Goal: Information Seeking & Learning: Learn about a topic

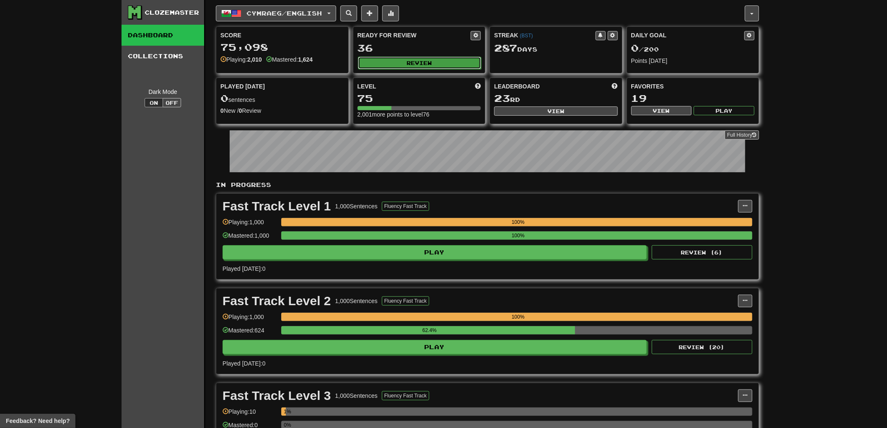
click at [443, 66] on button "Review" at bounding box center [420, 63] width 124 height 13
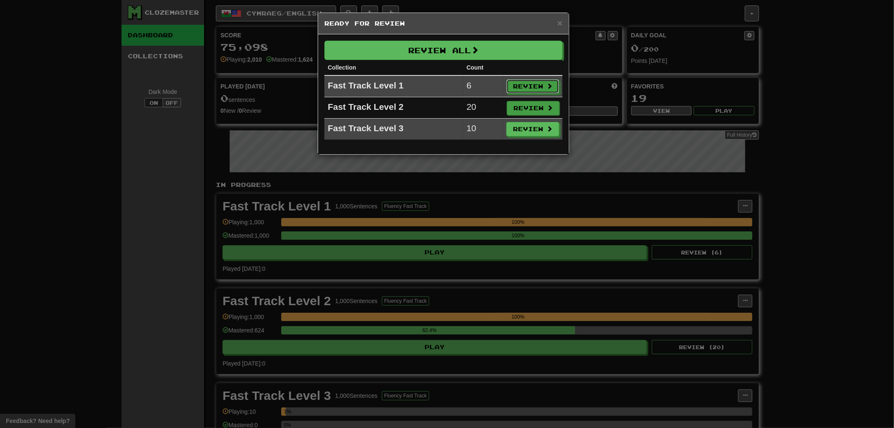
click at [530, 86] on button "Review" at bounding box center [532, 86] width 53 height 14
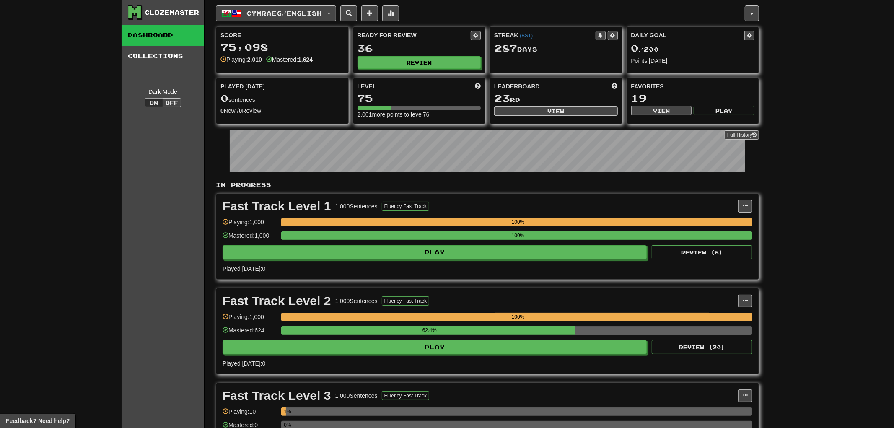
select select "**"
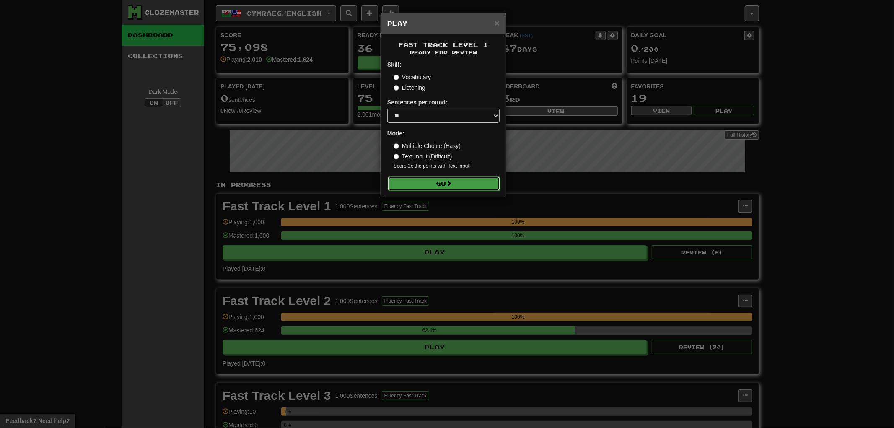
drag, startPoint x: 471, startPoint y: 182, endPoint x: 475, endPoint y: 179, distance: 5.1
click at [471, 182] on button "Go" at bounding box center [444, 183] width 112 height 14
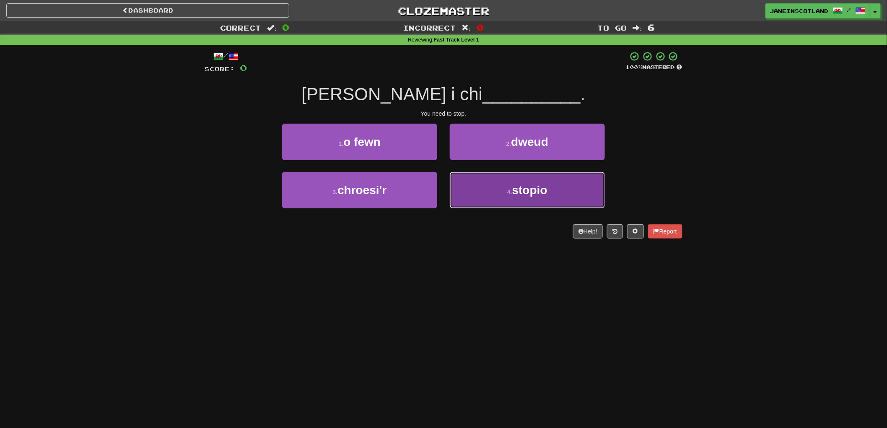
click at [546, 186] on span "stopio" at bounding box center [529, 190] width 35 height 13
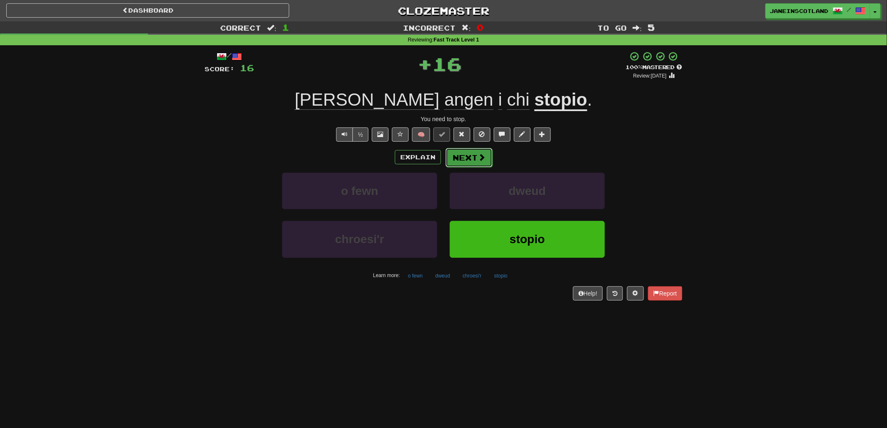
click at [472, 158] on button "Next" at bounding box center [468, 157] width 47 height 19
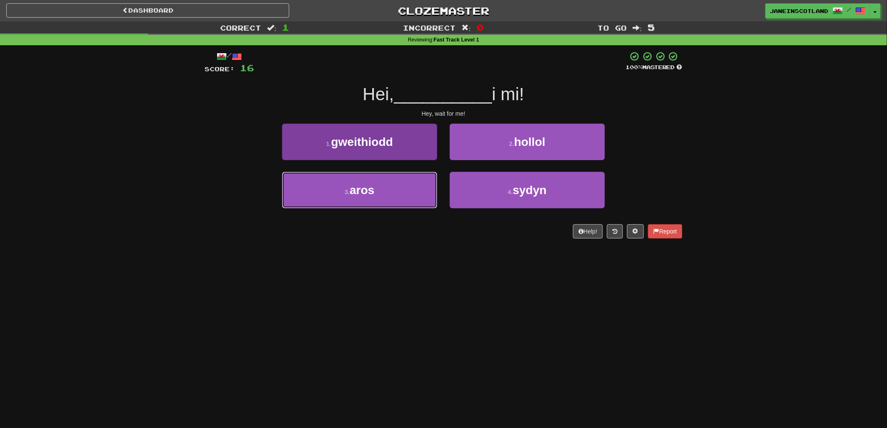
drag, startPoint x: 375, startPoint y: 192, endPoint x: 388, endPoint y: 191, distance: 13.4
click at [379, 193] on button "3 . aros" at bounding box center [359, 190] width 155 height 36
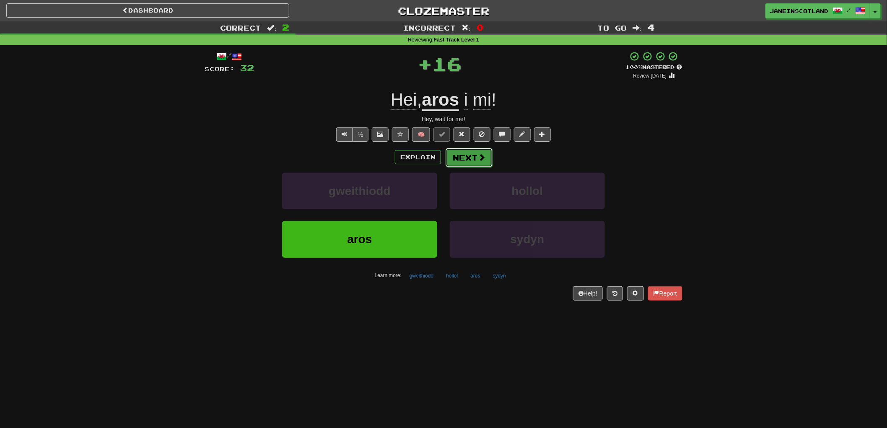
click at [468, 164] on button "Next" at bounding box center [468, 157] width 47 height 19
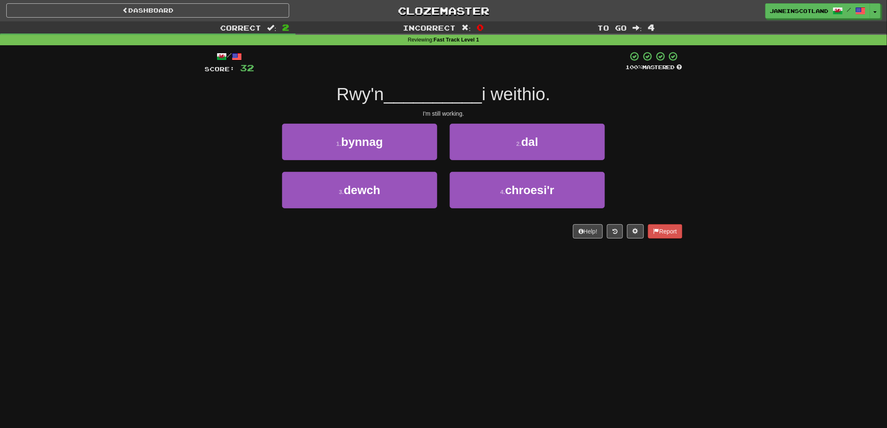
drag, startPoint x: 404, startPoint y: 260, endPoint x: 434, endPoint y: 218, distance: 51.7
click at [404, 258] on div "Dashboard Clozemaster JaneinScotland / Toggle Dropdown Dashboard Leaderboard Ac…" at bounding box center [443, 214] width 887 height 428
click at [512, 145] on button "2 . dal" at bounding box center [527, 142] width 155 height 36
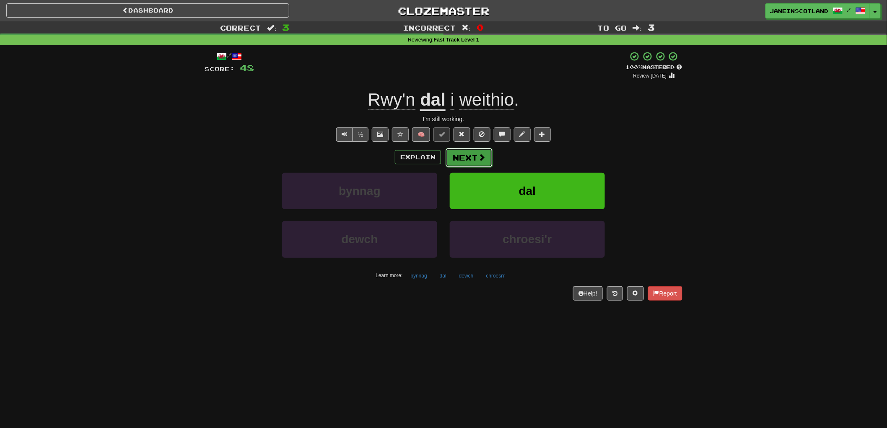
click at [475, 155] on button "Next" at bounding box center [468, 157] width 47 height 19
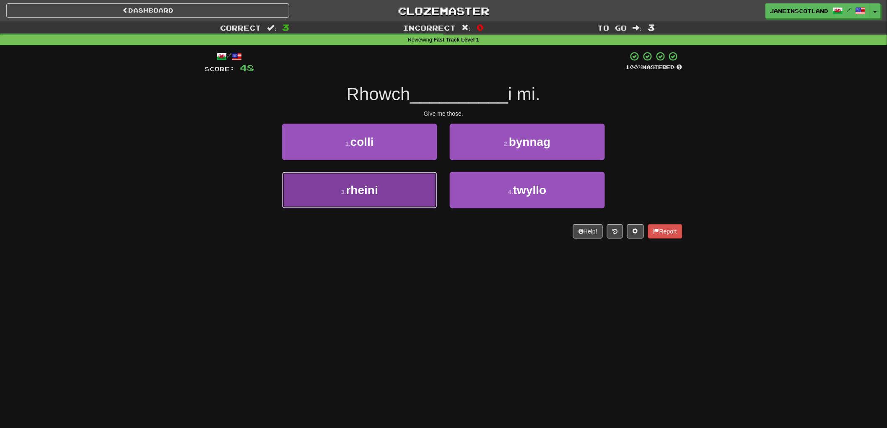
click at [399, 199] on button "3 . rheini" at bounding box center [359, 190] width 155 height 36
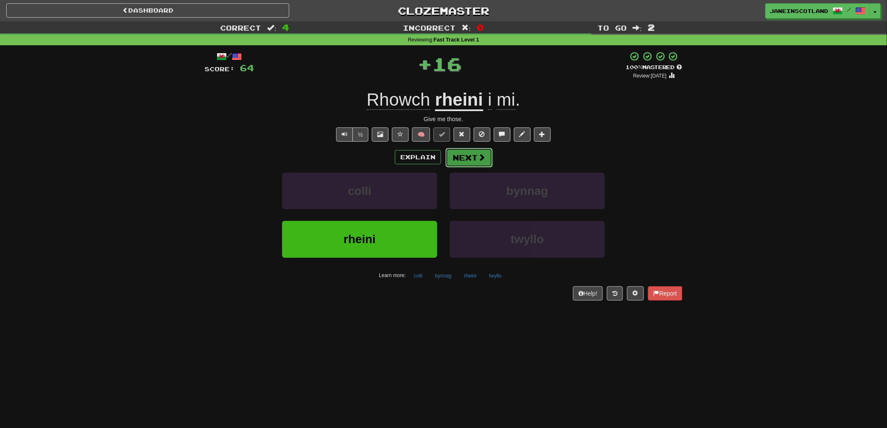
click at [481, 158] on span at bounding box center [482, 157] width 8 height 8
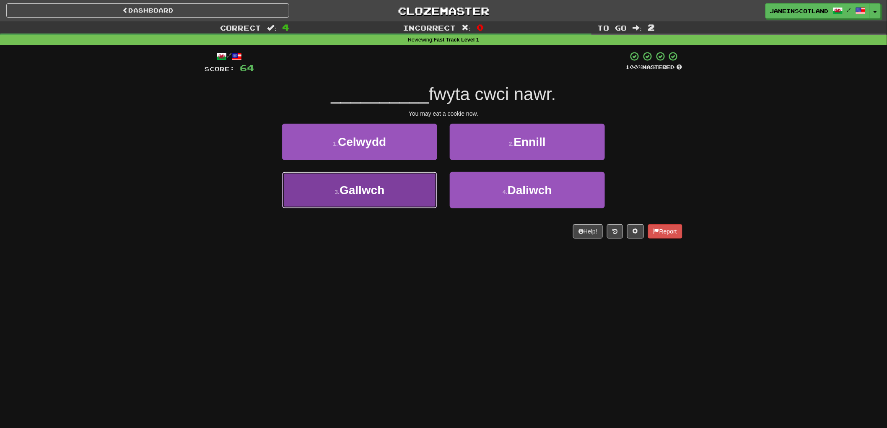
click at [380, 200] on button "3 . Gallwch" at bounding box center [359, 190] width 155 height 36
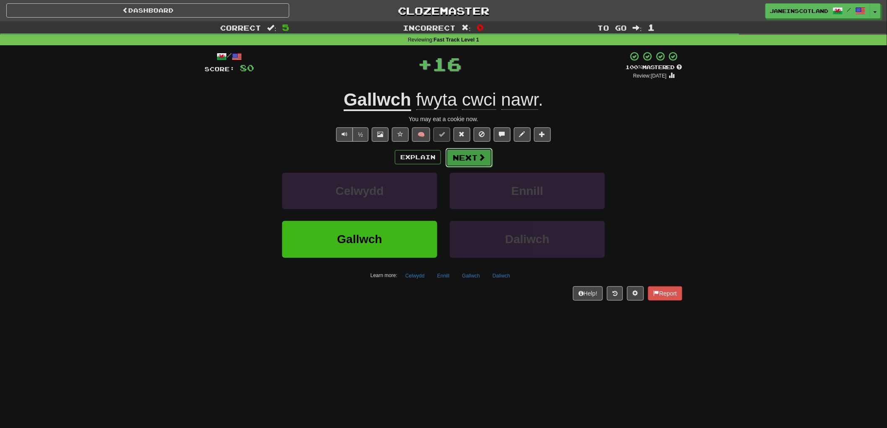
click at [478, 156] on span at bounding box center [482, 157] width 8 height 8
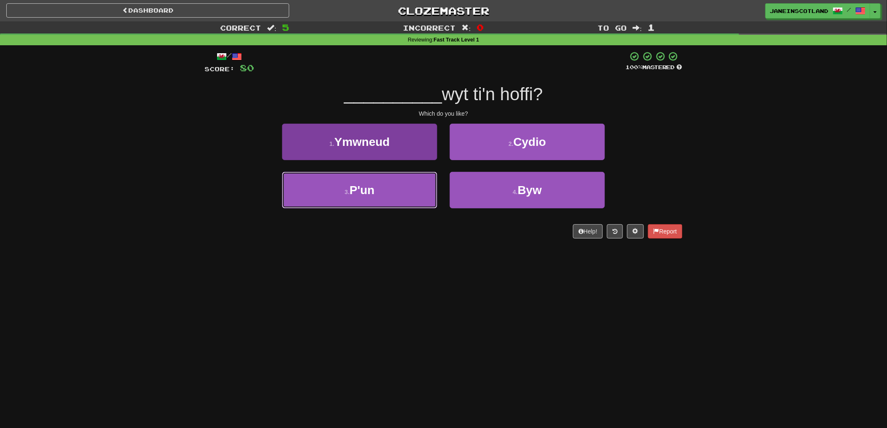
drag, startPoint x: 351, startPoint y: 191, endPoint x: 356, endPoint y: 192, distance: 5.0
click at [351, 192] on span "P'un" at bounding box center [362, 190] width 25 height 13
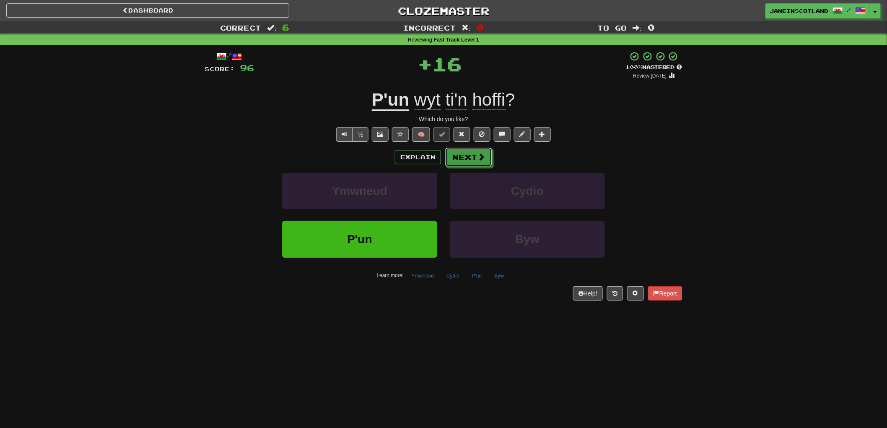
drag, startPoint x: 474, startPoint y: 161, endPoint x: 490, endPoint y: 151, distance: 18.8
click at [475, 161] on button "Next" at bounding box center [468, 157] width 47 height 19
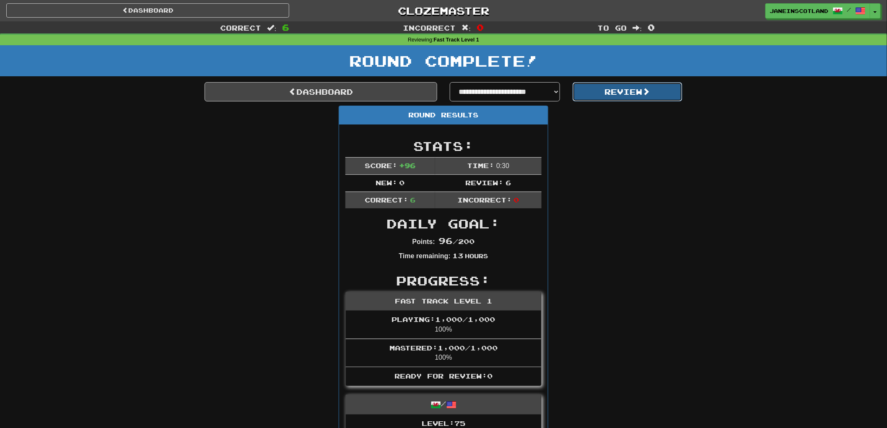
click at [648, 93] on span at bounding box center [646, 92] width 8 height 8
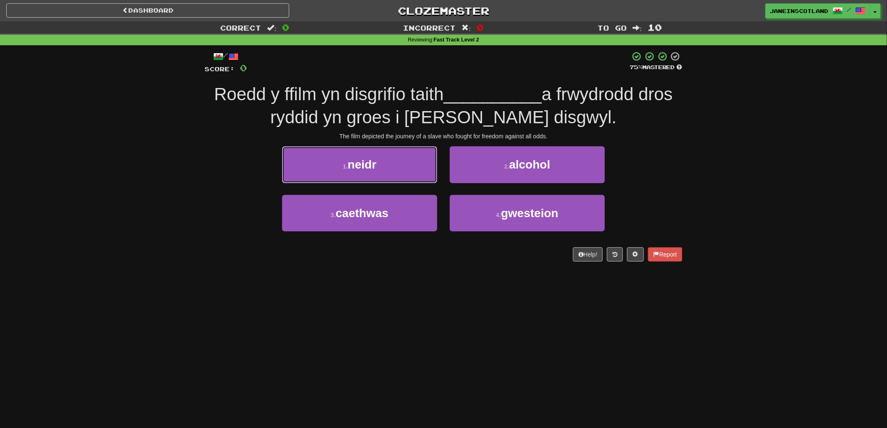
click at [383, 170] on button "1 . neidr" at bounding box center [359, 164] width 155 height 36
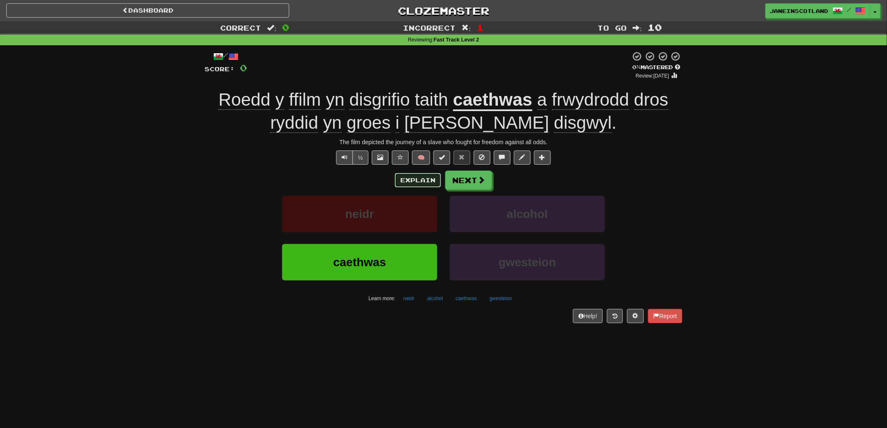
click at [421, 181] on button "Explain" at bounding box center [418, 180] width 46 height 14
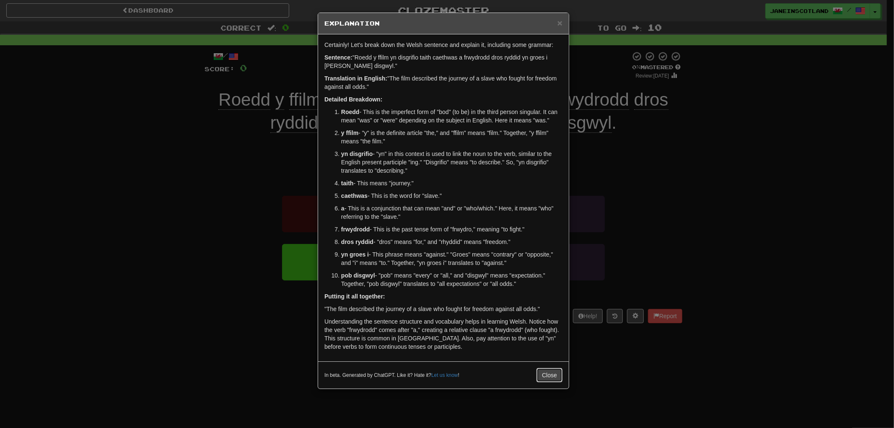
click at [547, 377] on button "Close" at bounding box center [549, 375] width 26 height 14
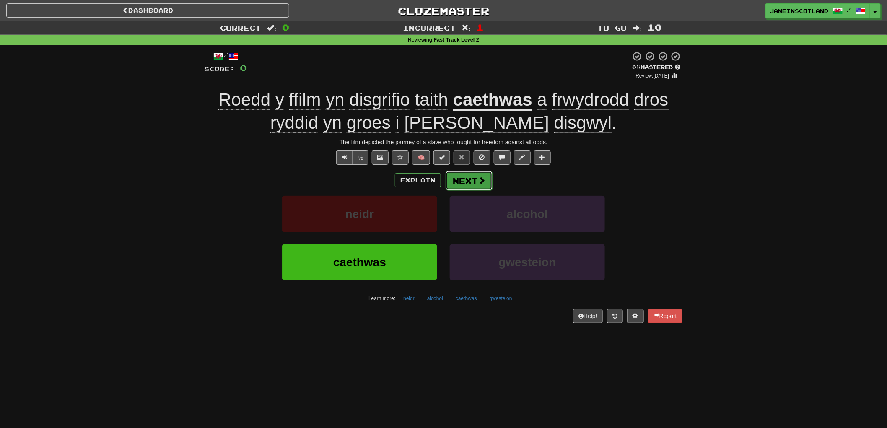
click at [484, 183] on button "Next" at bounding box center [468, 180] width 47 height 19
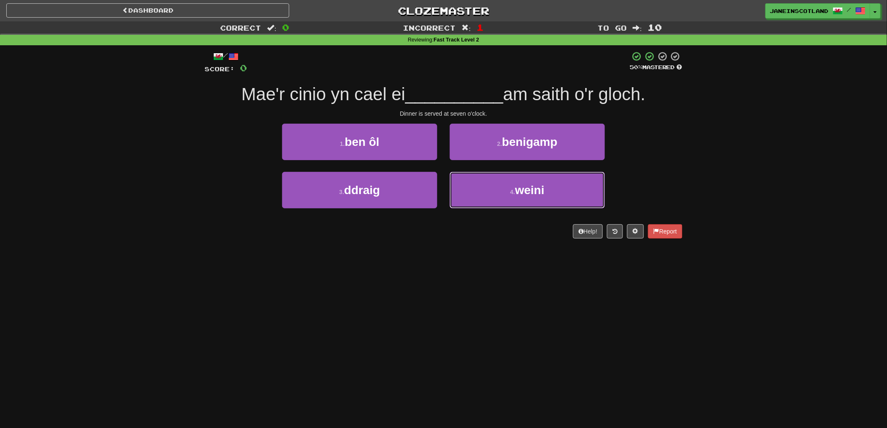
drag, startPoint x: 589, startPoint y: 186, endPoint x: 606, endPoint y: 187, distance: 16.8
click at [606, 187] on div "4 . weini" at bounding box center [527, 196] width 168 height 48
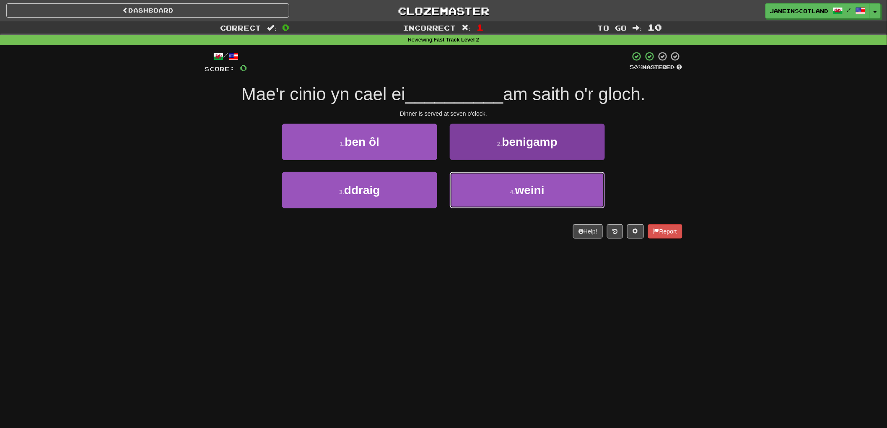
drag, startPoint x: 587, startPoint y: 190, endPoint x: 593, endPoint y: 186, distance: 7.7
click at [587, 190] on button "4 . weini" at bounding box center [527, 190] width 155 height 36
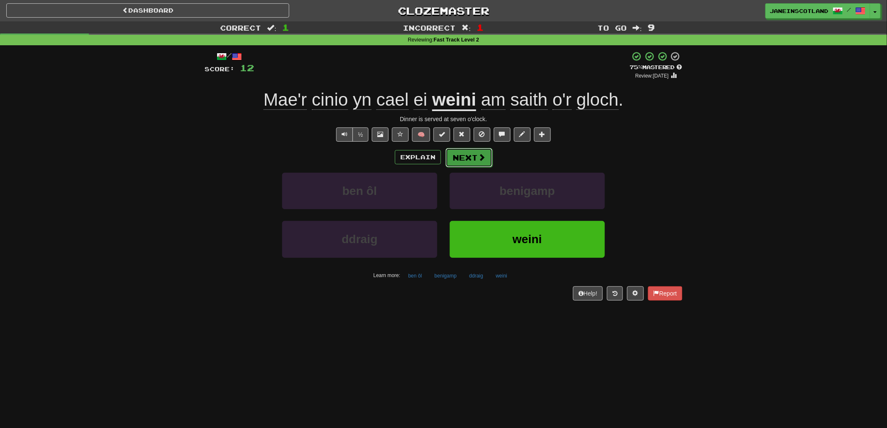
click at [469, 155] on button "Next" at bounding box center [468, 157] width 47 height 19
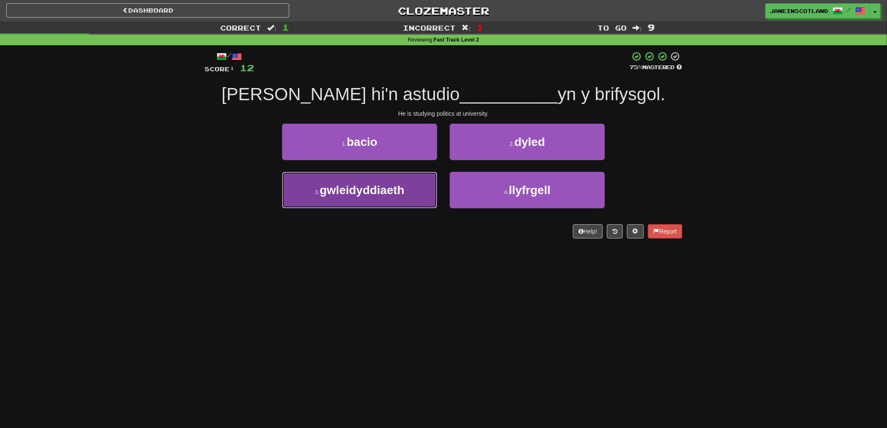
click at [341, 195] on span "gwleidyddiaeth" at bounding box center [362, 190] width 85 height 13
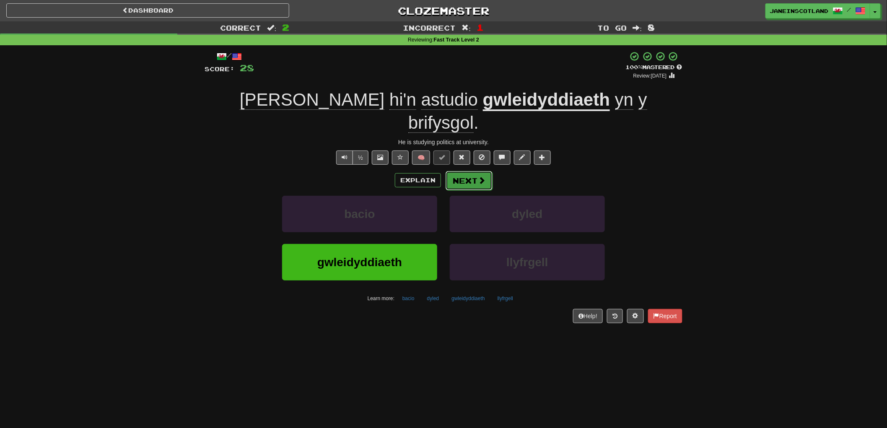
click at [483, 171] on button "Next" at bounding box center [468, 180] width 47 height 19
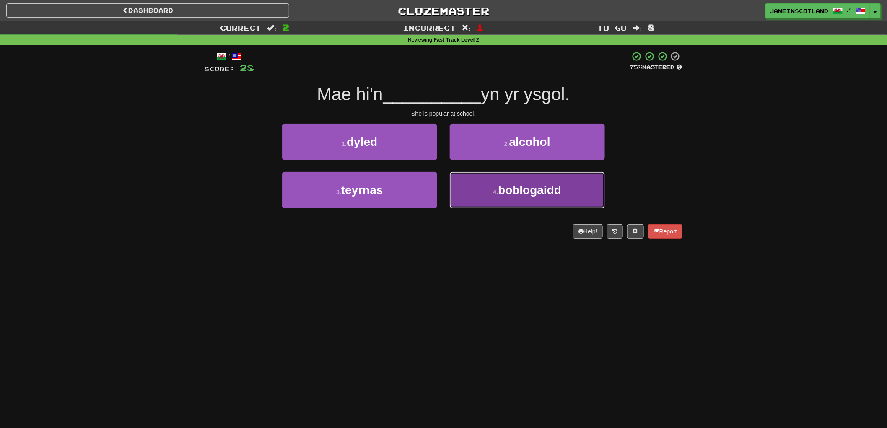
click at [546, 191] on span "boblogaidd" at bounding box center [529, 190] width 63 height 13
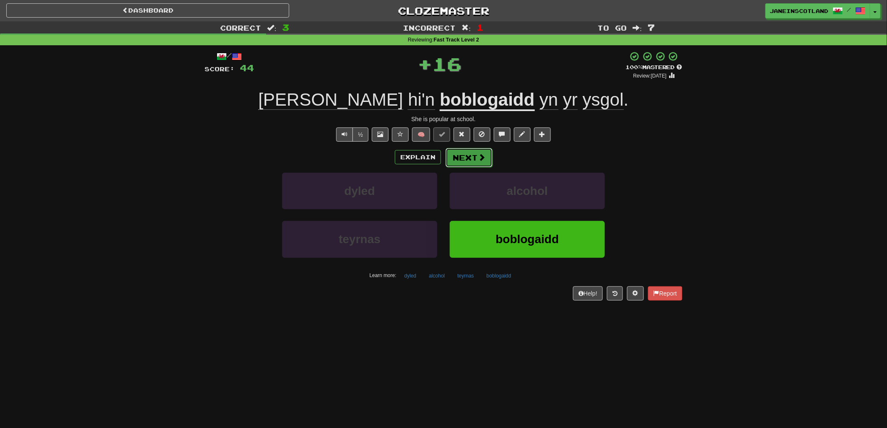
click at [476, 161] on button "Next" at bounding box center [468, 157] width 47 height 19
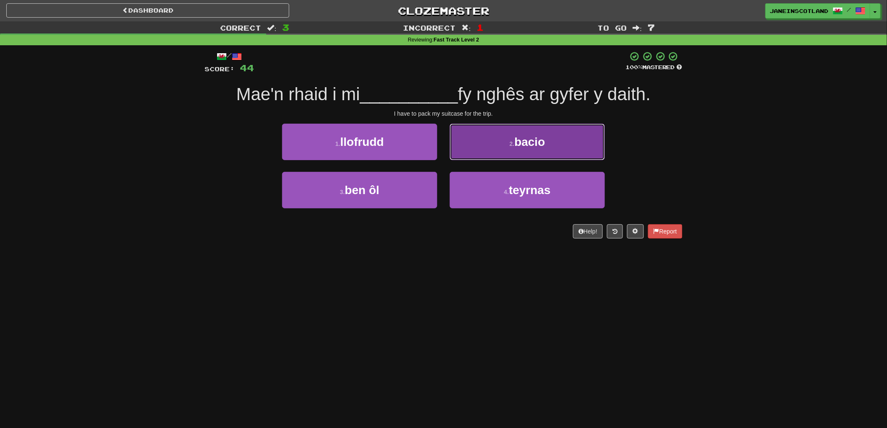
click at [489, 141] on button "2 . bacio" at bounding box center [527, 142] width 155 height 36
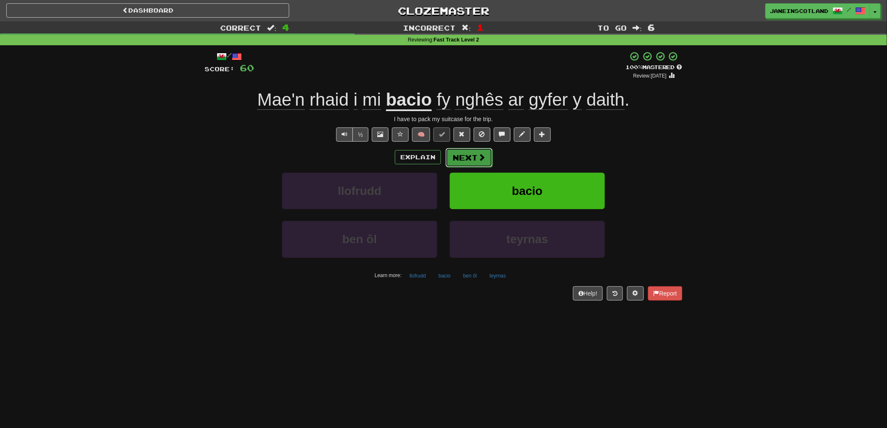
click at [478, 158] on span at bounding box center [482, 157] width 8 height 8
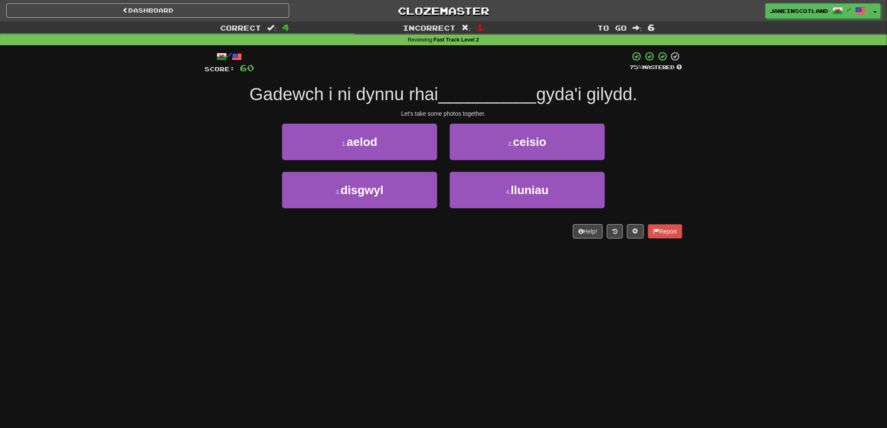
drag, startPoint x: 665, startPoint y: 192, endPoint x: 659, endPoint y: 193, distance: 6.1
click at [659, 194] on div "3 . disgwyl 4 . lluniau" at bounding box center [443, 196] width 503 height 48
click at [663, 190] on div "3 . disgwyl 4 . lluniau" at bounding box center [443, 196] width 503 height 48
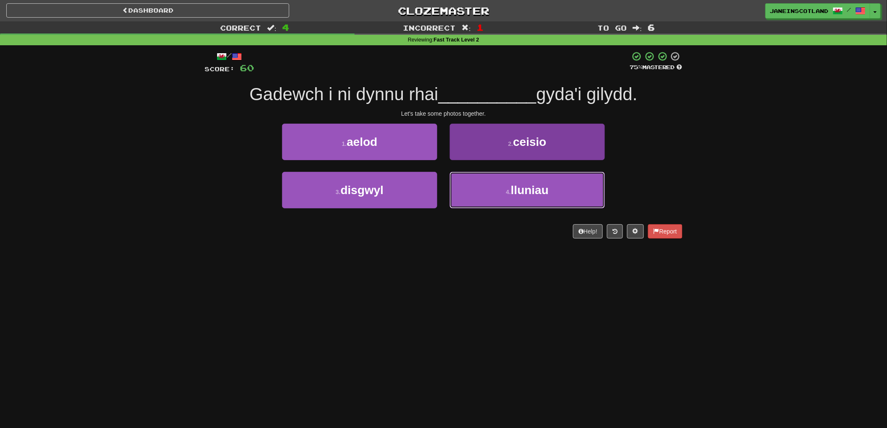
drag, startPoint x: 573, startPoint y: 194, endPoint x: 579, endPoint y: 189, distance: 7.1
click at [575, 193] on button "4 . lluniau" at bounding box center [527, 190] width 155 height 36
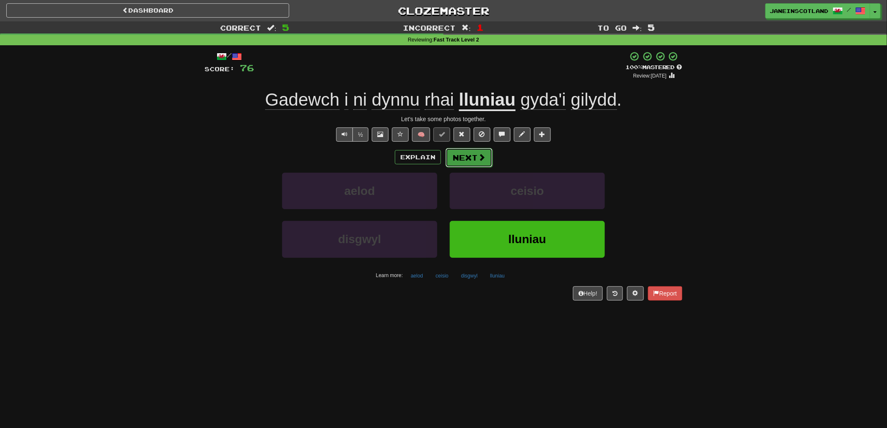
click at [485, 159] on button "Next" at bounding box center [468, 157] width 47 height 19
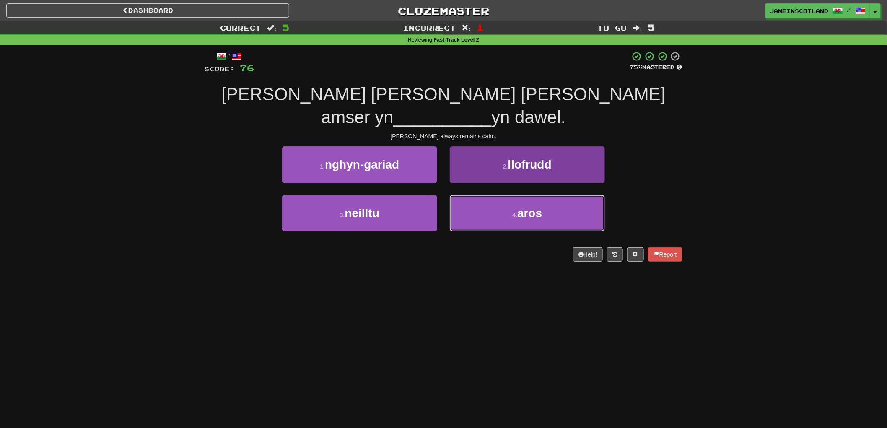
drag, startPoint x: 485, startPoint y: 193, endPoint x: 517, endPoint y: 194, distance: 31.5
click at [488, 195] on button "4 . aros" at bounding box center [527, 213] width 155 height 36
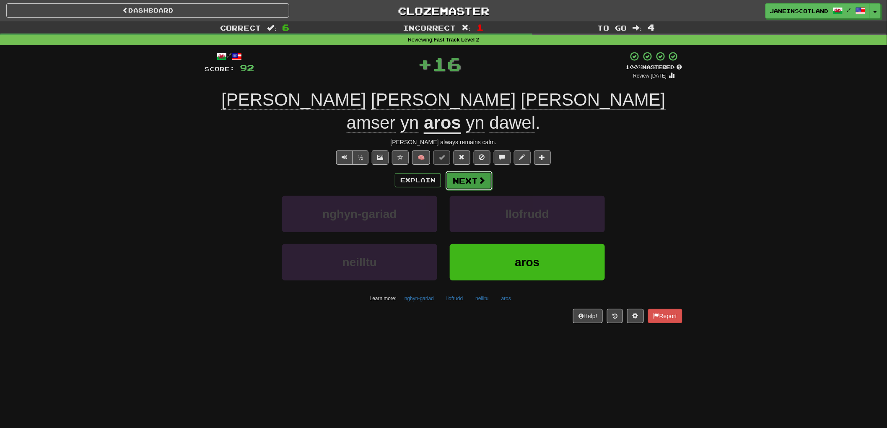
click at [476, 171] on button "Next" at bounding box center [468, 180] width 47 height 19
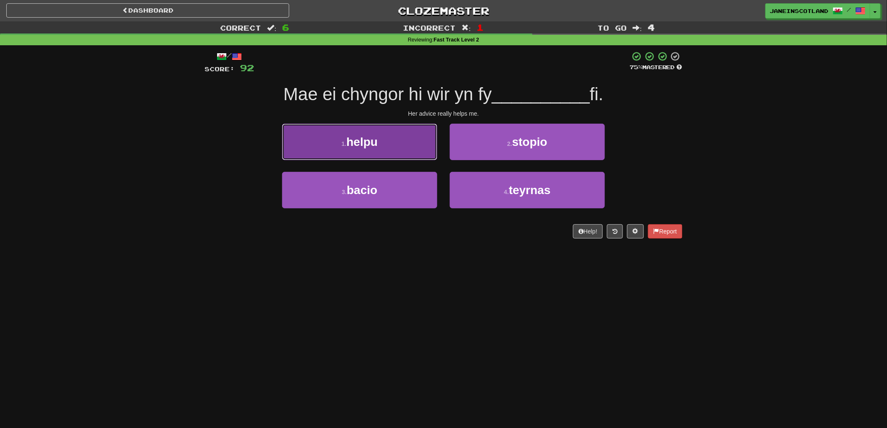
click at [396, 150] on button "1 . helpu" at bounding box center [359, 142] width 155 height 36
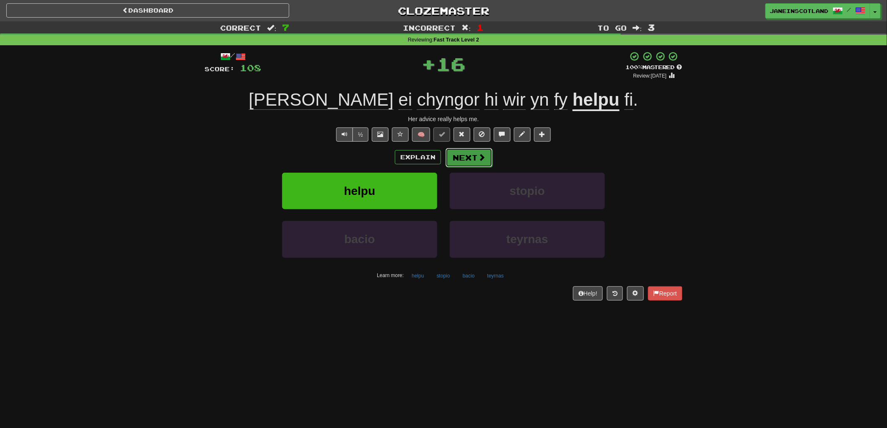
click at [485, 155] on button "Next" at bounding box center [468, 157] width 47 height 19
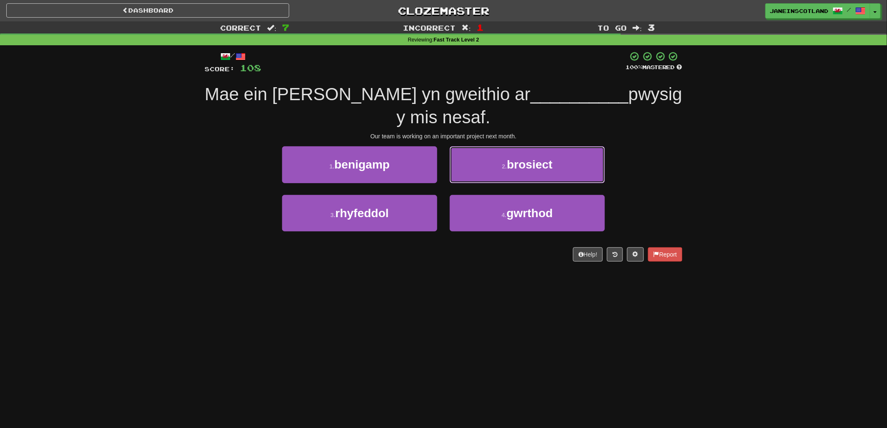
drag, startPoint x: 531, startPoint y: 137, endPoint x: 552, endPoint y: 139, distance: 20.6
click at [532, 158] on span "brosiect" at bounding box center [530, 164] width 46 height 13
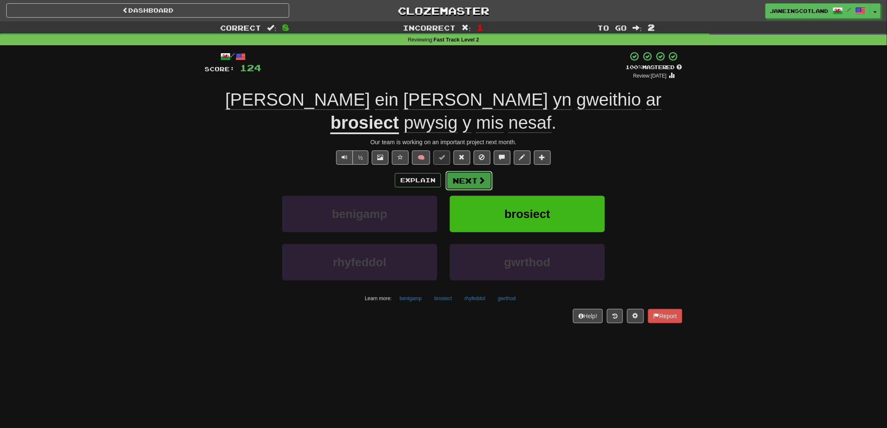
click at [471, 171] on button "Next" at bounding box center [468, 180] width 47 height 19
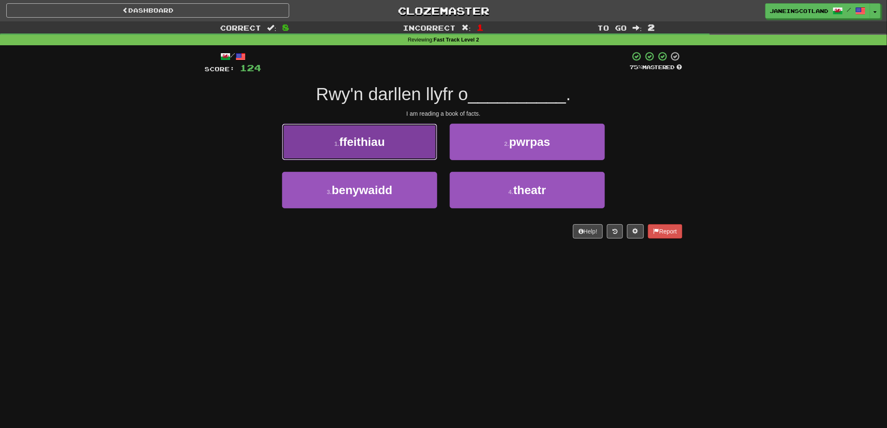
click at [416, 152] on button "1 . ffeithiau" at bounding box center [359, 142] width 155 height 36
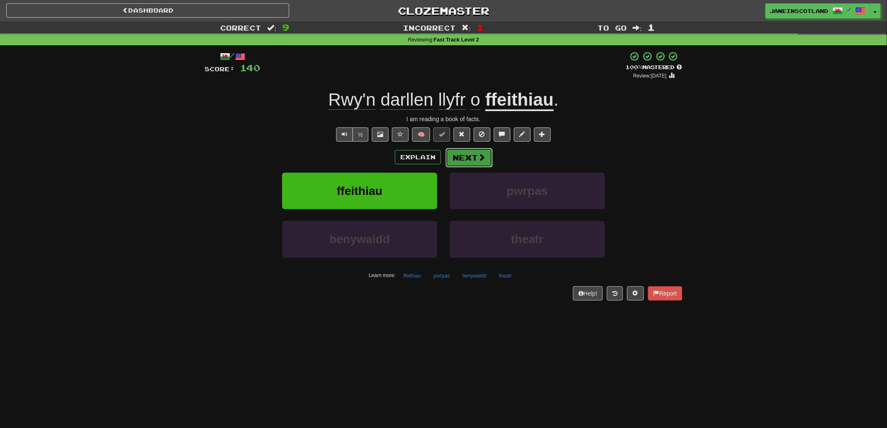
click at [479, 158] on span at bounding box center [482, 157] width 8 height 8
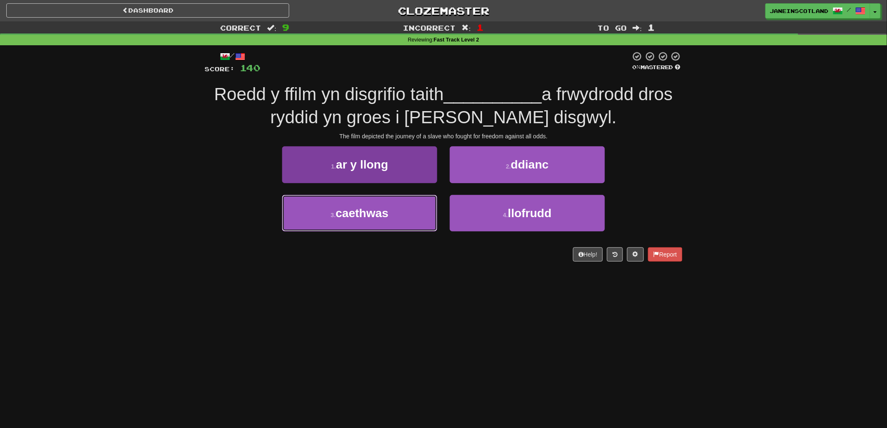
click at [386, 220] on button "3 . caethwas" at bounding box center [359, 213] width 155 height 36
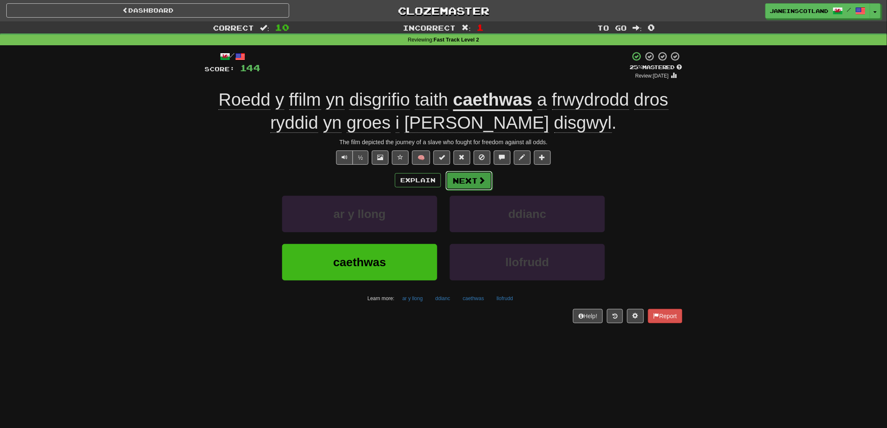
click at [478, 182] on span at bounding box center [482, 180] width 8 height 8
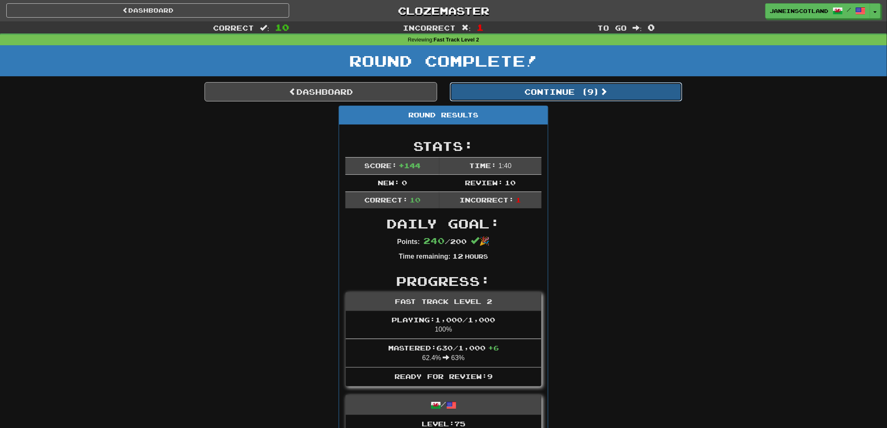
click at [616, 91] on button "Continue ( 9 )" at bounding box center [566, 91] width 233 height 19
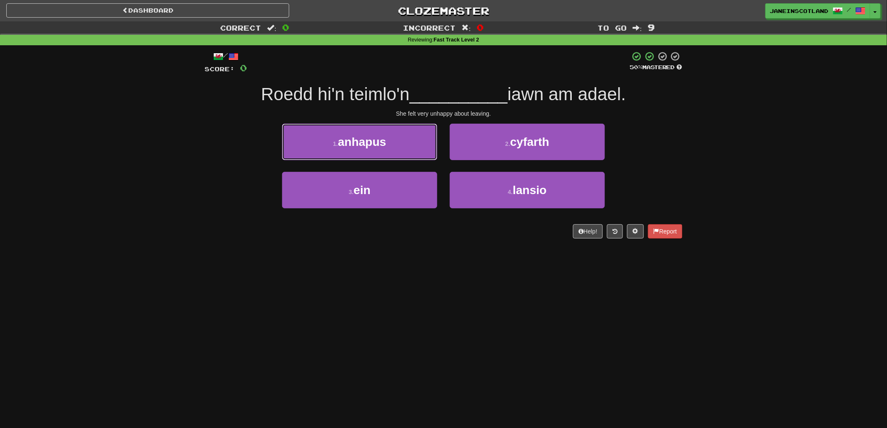
click at [364, 145] on span "anhapus" at bounding box center [362, 141] width 48 height 13
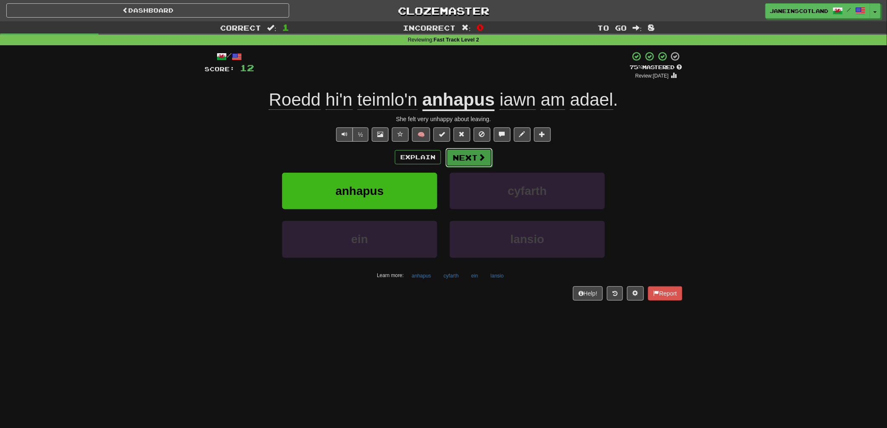
click at [474, 159] on button "Next" at bounding box center [468, 157] width 47 height 19
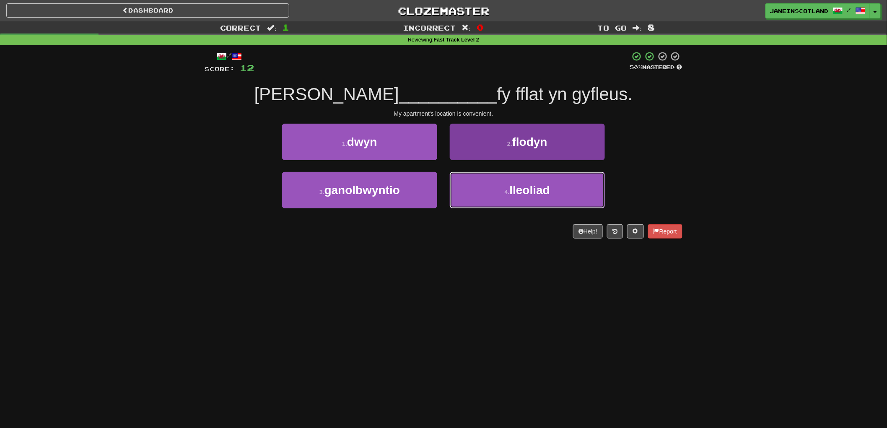
drag, startPoint x: 585, startPoint y: 195, endPoint x: 599, endPoint y: 187, distance: 16.5
click at [584, 195] on button "4 . lleoliad" at bounding box center [527, 190] width 155 height 36
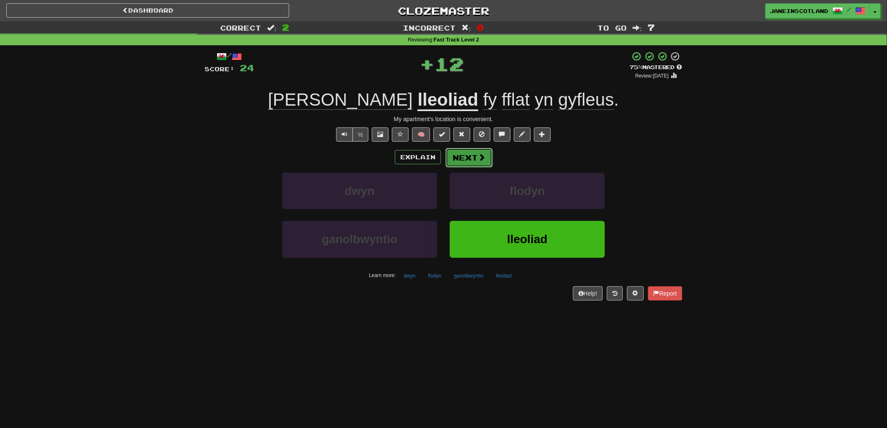
click at [480, 157] on span at bounding box center [482, 157] width 8 height 8
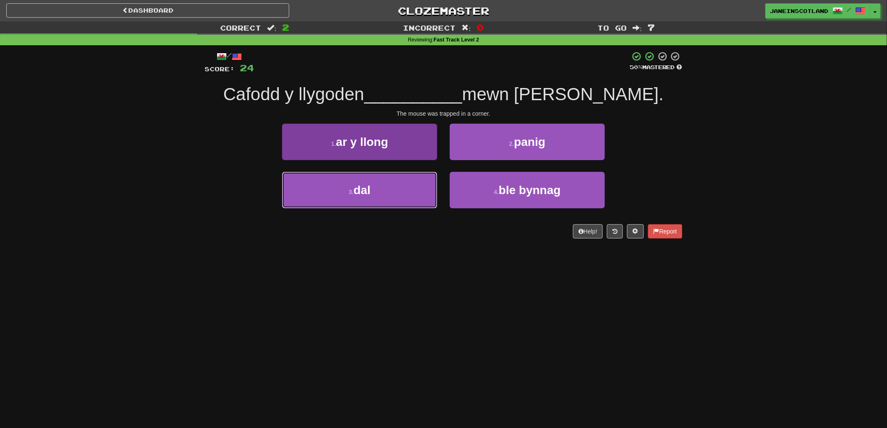
drag, startPoint x: 303, startPoint y: 191, endPoint x: 309, endPoint y: 190, distance: 5.5
click at [302, 191] on button "3 . dal" at bounding box center [359, 190] width 155 height 36
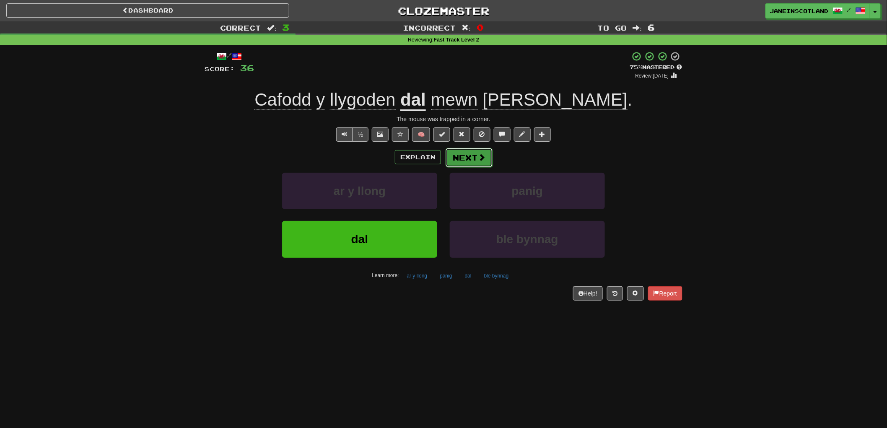
click at [467, 155] on button "Next" at bounding box center [468, 157] width 47 height 19
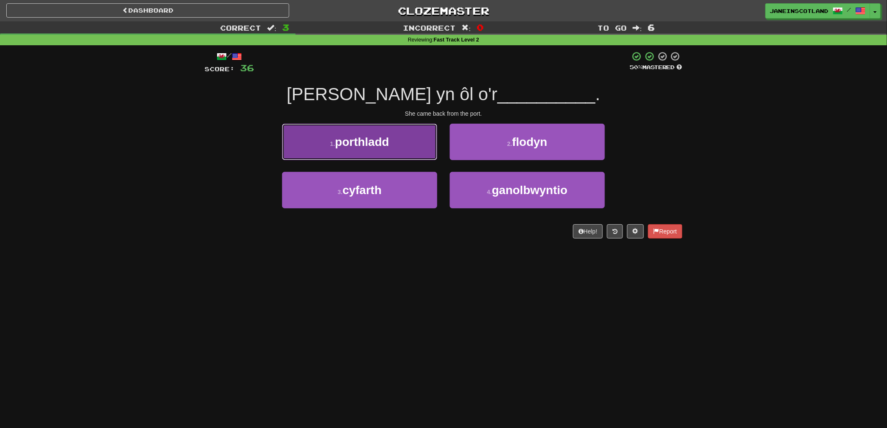
click at [360, 148] on button "1 . porthladd" at bounding box center [359, 142] width 155 height 36
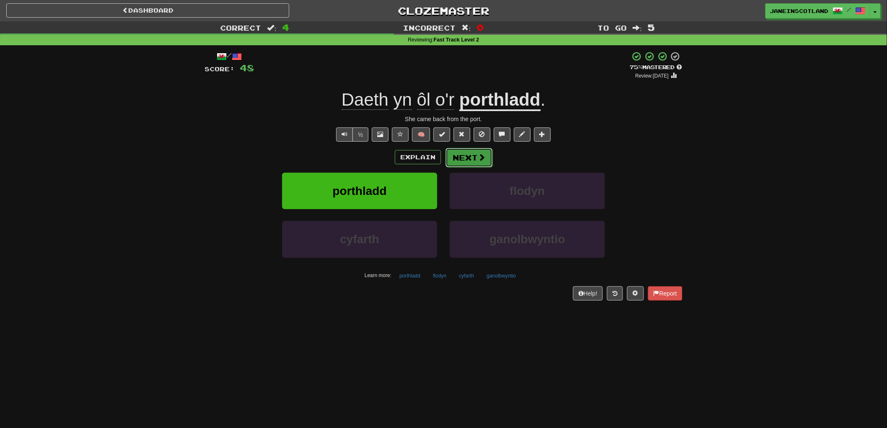
click at [482, 160] on span at bounding box center [482, 157] width 8 height 8
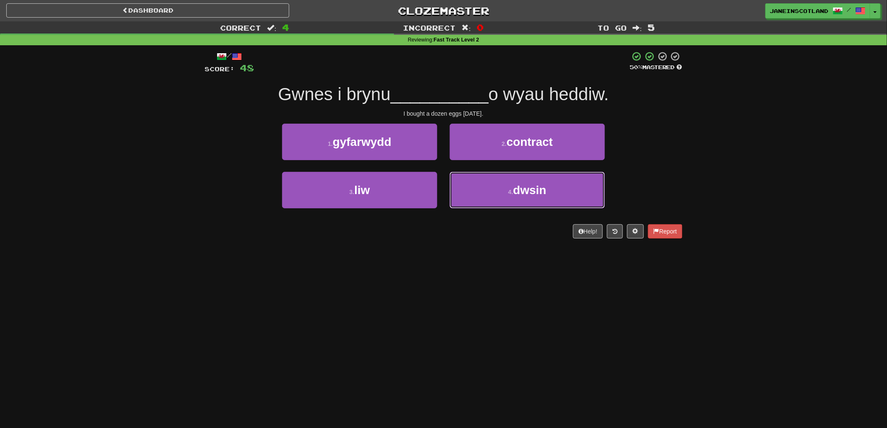
drag, startPoint x: 562, startPoint y: 191, endPoint x: 697, endPoint y: 153, distance: 140.7
click at [562, 191] on button "4 . dwsin" at bounding box center [527, 190] width 155 height 36
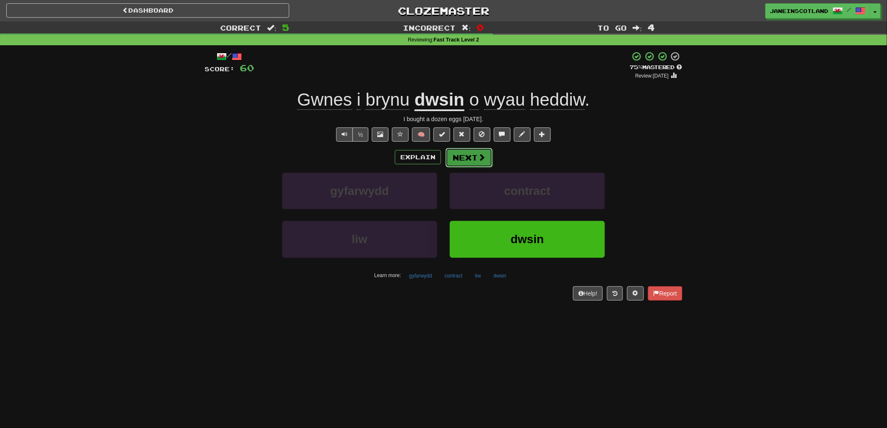
click at [485, 151] on button "Next" at bounding box center [468, 157] width 47 height 19
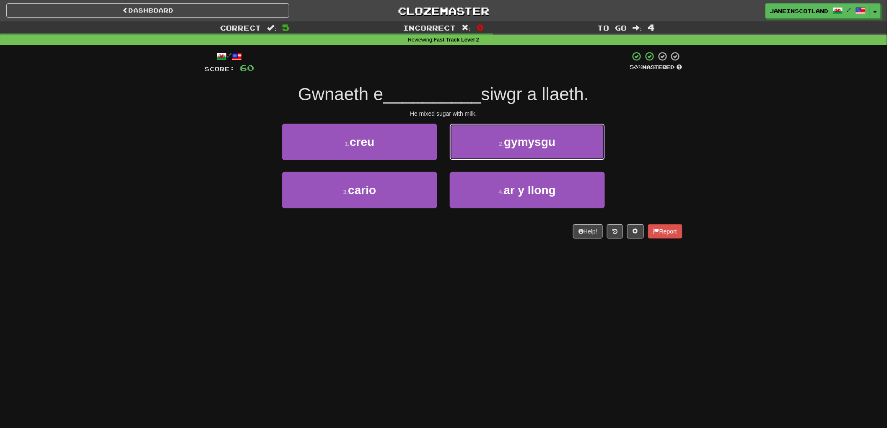
click at [575, 148] on button "2 . gymysgu" at bounding box center [527, 142] width 155 height 36
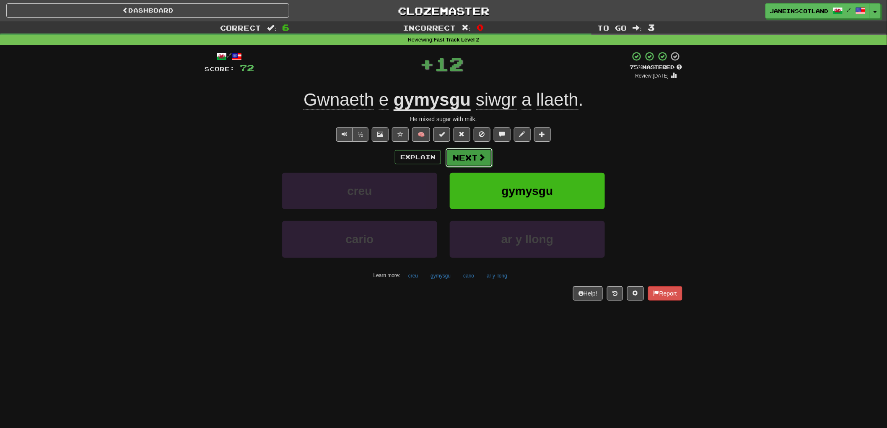
click at [469, 155] on button "Next" at bounding box center [468, 157] width 47 height 19
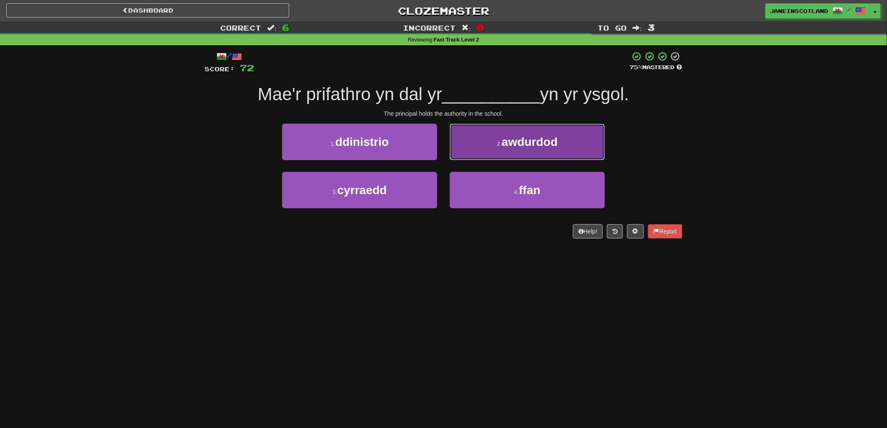
click at [583, 144] on button "2 . awdurdod" at bounding box center [527, 142] width 155 height 36
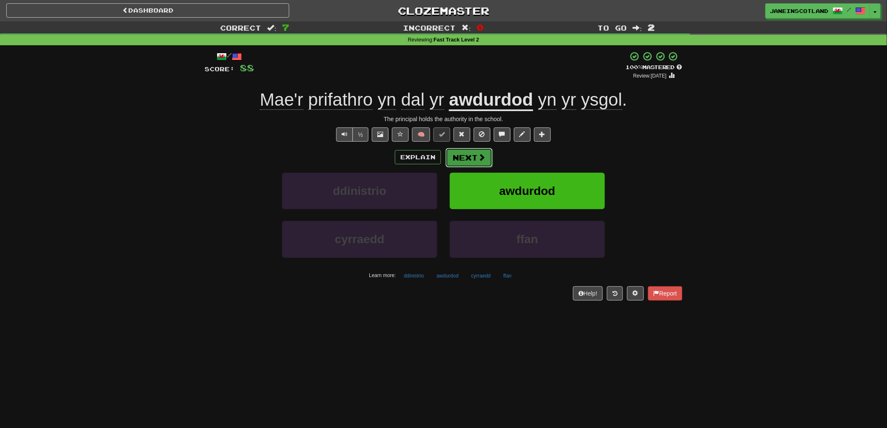
click at [474, 162] on button "Next" at bounding box center [468, 157] width 47 height 19
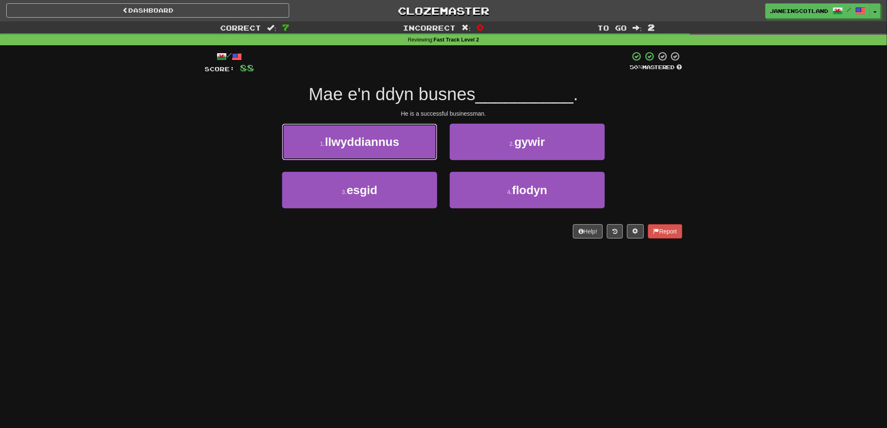
drag, startPoint x: 403, startPoint y: 144, endPoint x: 411, endPoint y: 140, distance: 8.8
click at [404, 144] on button "1 . llwyddiannus" at bounding box center [359, 142] width 155 height 36
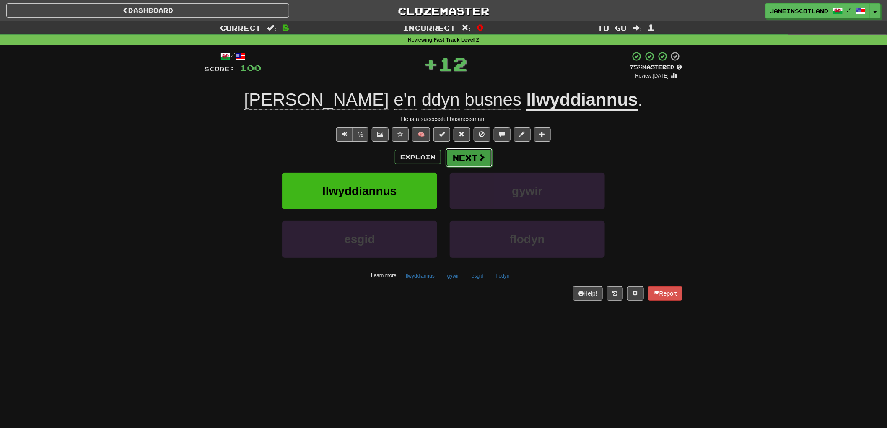
click at [476, 156] on button "Next" at bounding box center [468, 157] width 47 height 19
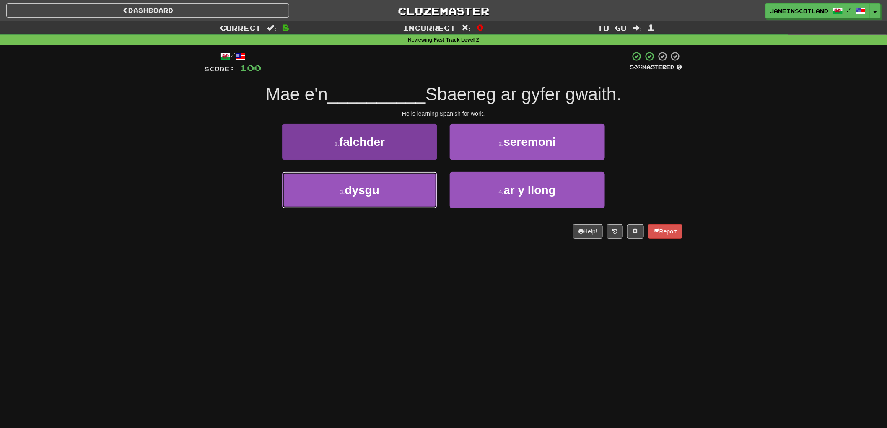
click at [384, 189] on button "3 . dysgu" at bounding box center [359, 190] width 155 height 36
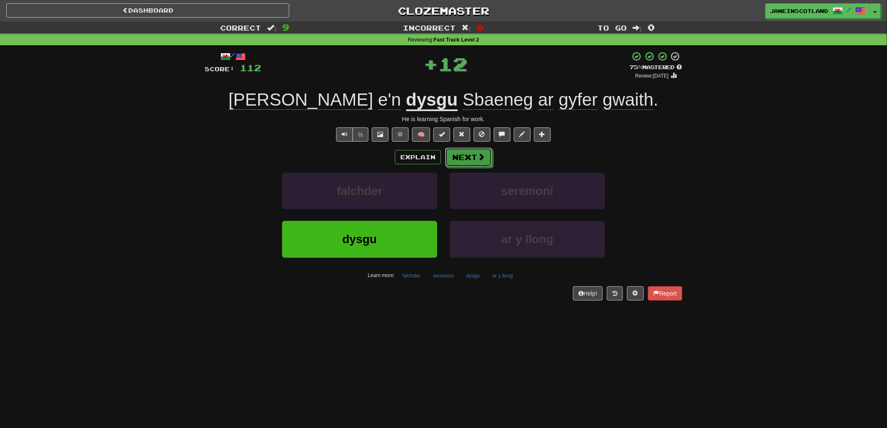
drag, startPoint x: 476, startPoint y: 158, endPoint x: 483, endPoint y: 153, distance: 8.4
click at [476, 158] on button "Next" at bounding box center [468, 157] width 47 height 19
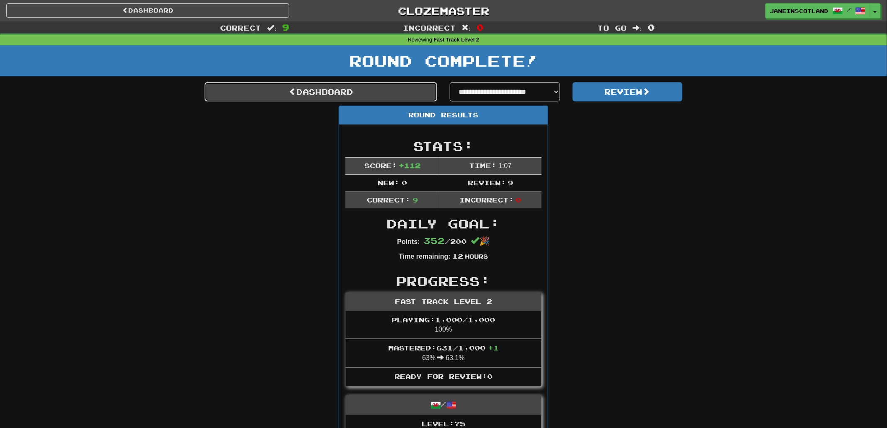
click at [270, 91] on link "Dashboard" at bounding box center [321, 91] width 233 height 19
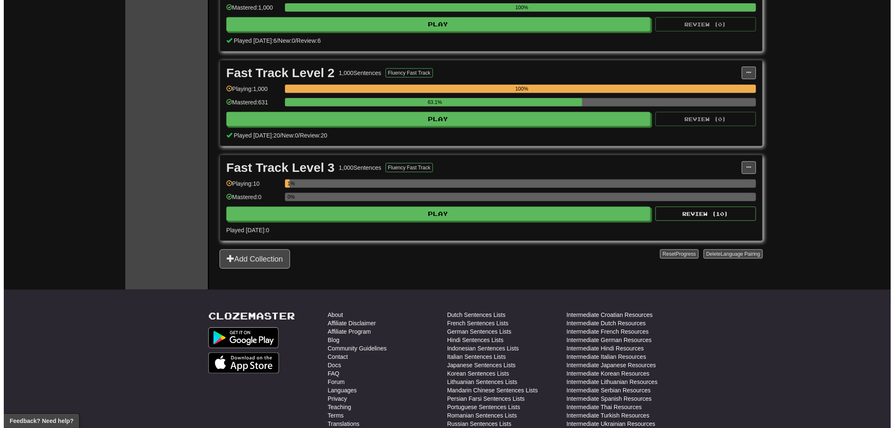
scroll to position [228, 0]
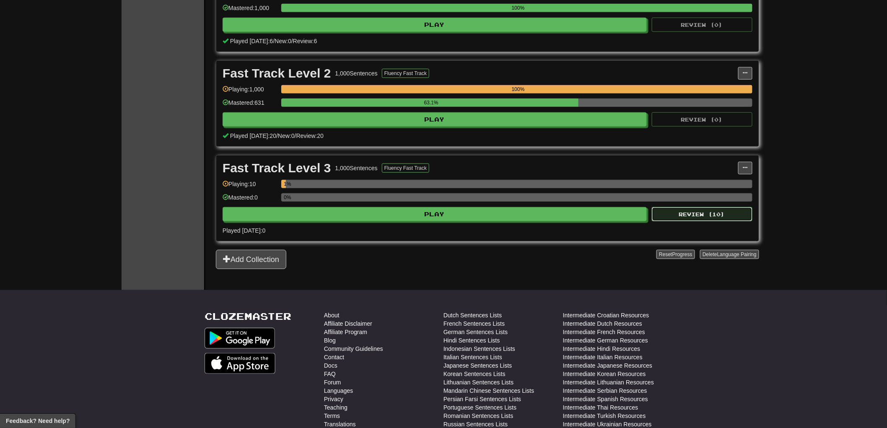
click at [735, 216] on button "Review ( 10 )" at bounding box center [702, 214] width 101 height 14
select select "**"
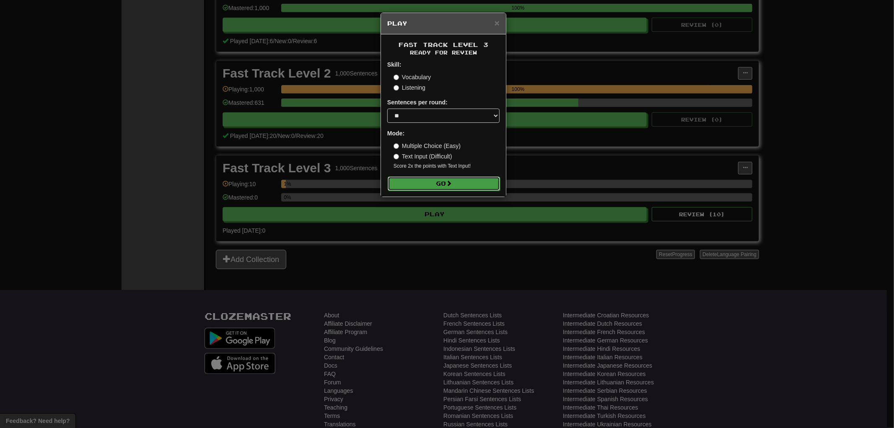
click at [454, 186] on button "Go" at bounding box center [444, 183] width 112 height 14
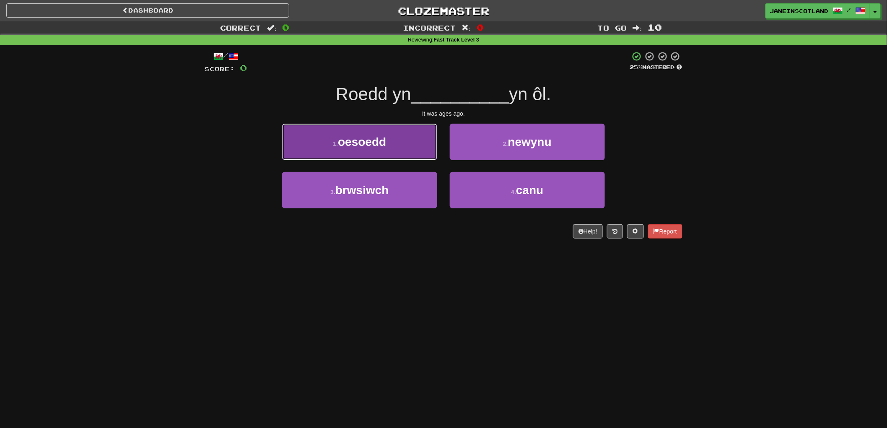
click at [409, 150] on button "1 . oesoedd" at bounding box center [359, 142] width 155 height 36
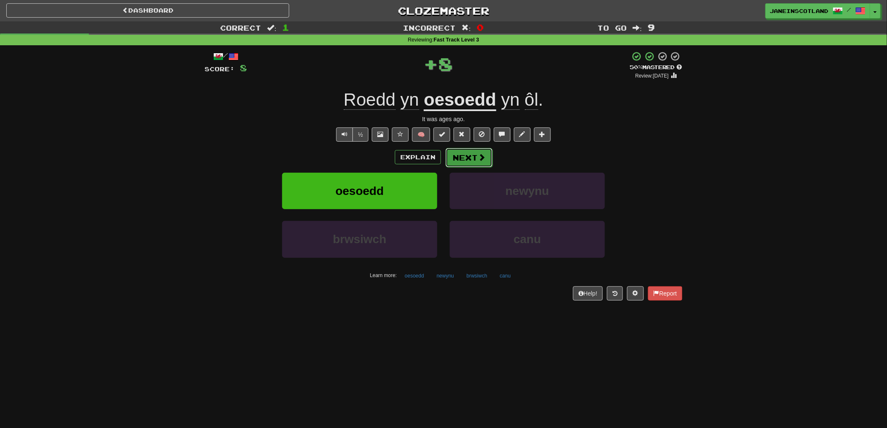
click at [474, 154] on button "Next" at bounding box center [468, 157] width 47 height 19
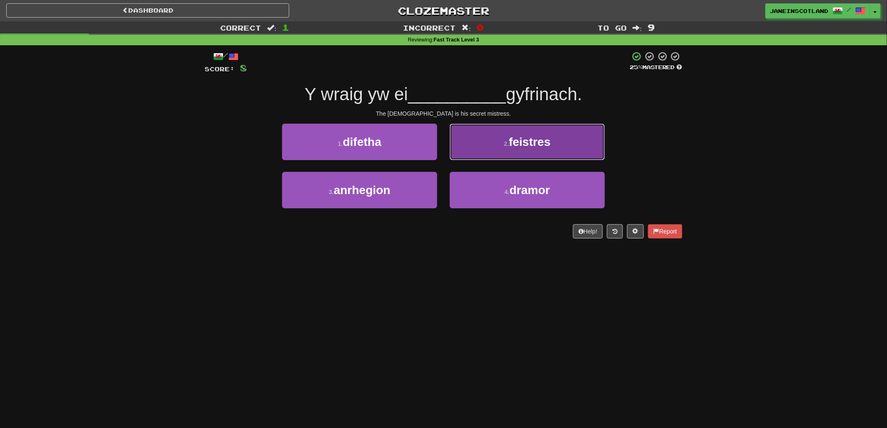
drag, startPoint x: 598, startPoint y: 137, endPoint x: 614, endPoint y: 130, distance: 17.2
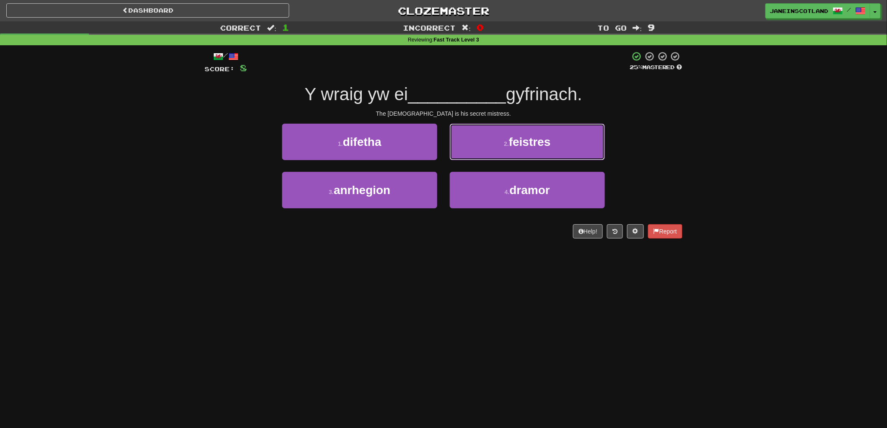
click at [599, 137] on button "2 . feistres" at bounding box center [527, 142] width 155 height 36
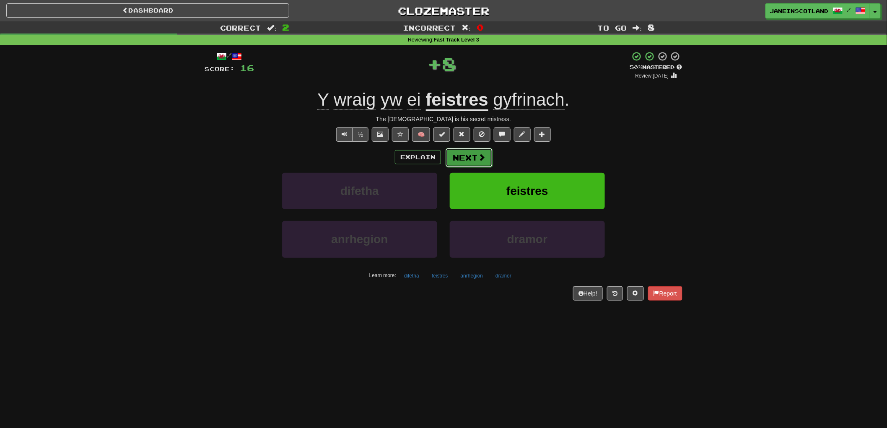
click at [462, 157] on button "Next" at bounding box center [468, 157] width 47 height 19
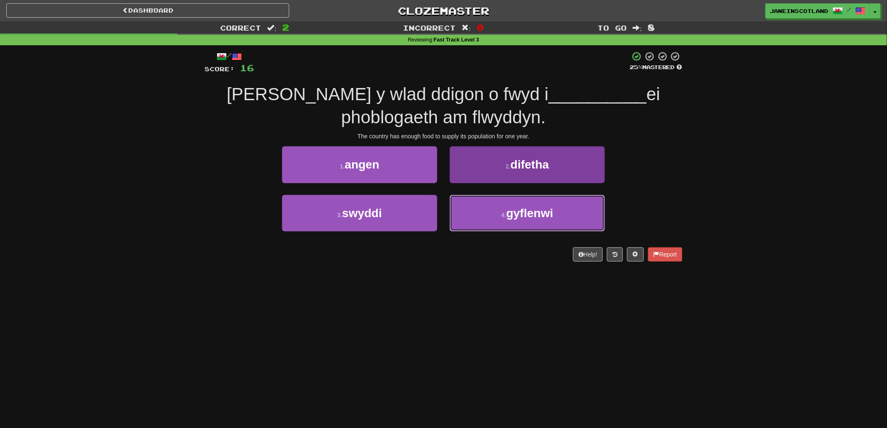
drag, startPoint x: 575, startPoint y: 210, endPoint x: 603, endPoint y: 208, distance: 27.8
click at [577, 210] on button "4 . gyflenwi" at bounding box center [527, 213] width 155 height 36
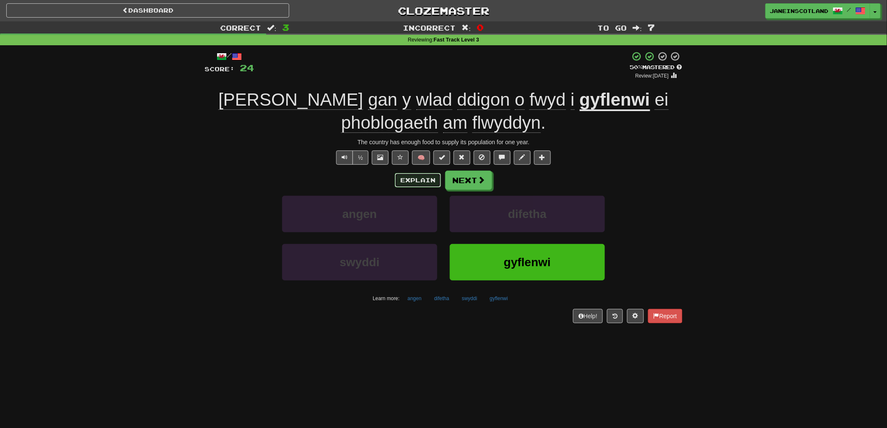
click at [411, 182] on button "Explain" at bounding box center [418, 180] width 46 height 14
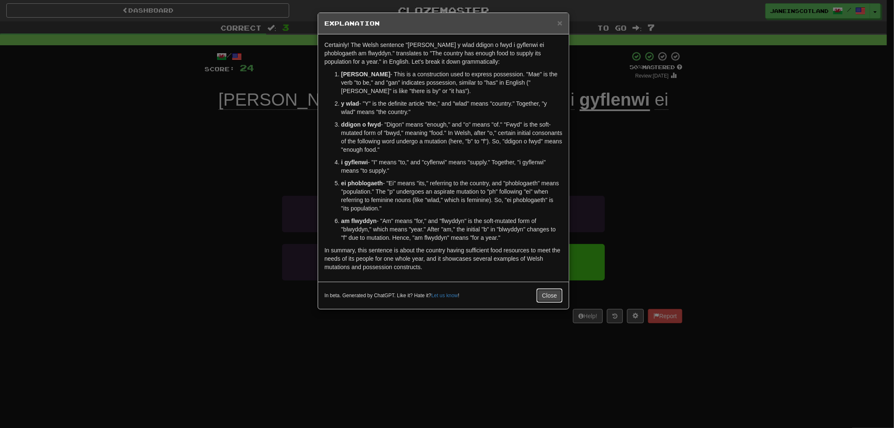
drag, startPoint x: 552, startPoint y: 293, endPoint x: 552, endPoint y: 287, distance: 5.0
click at [552, 291] on button "Close" at bounding box center [549, 295] width 26 height 14
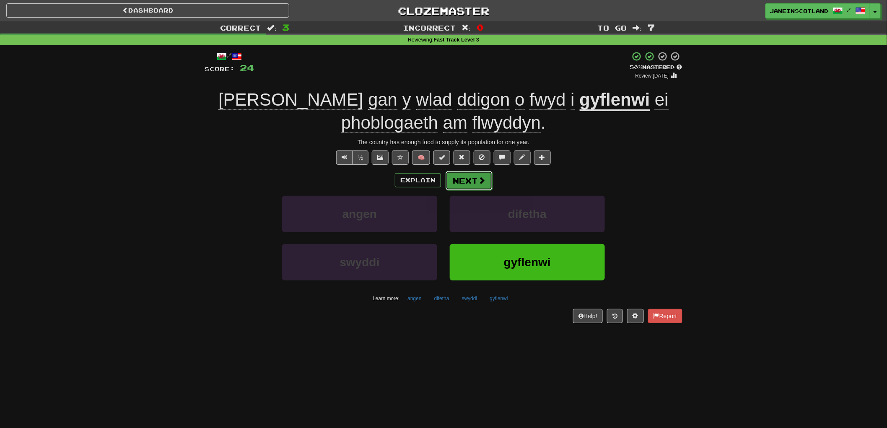
click at [476, 186] on button "Next" at bounding box center [468, 180] width 47 height 19
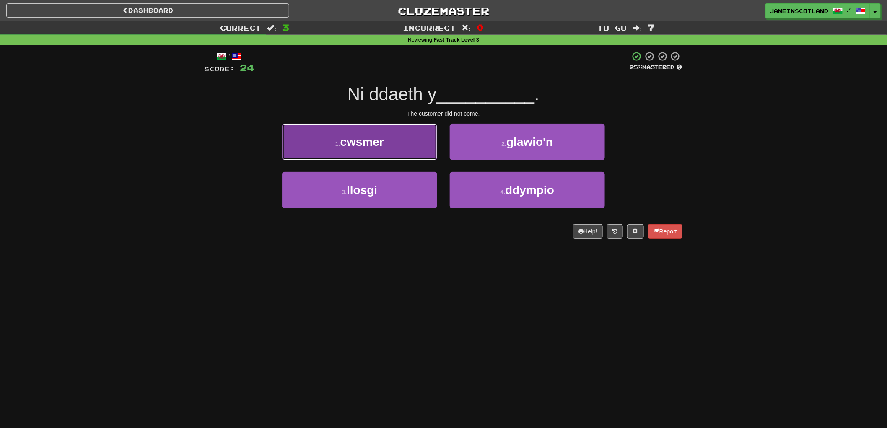
click at [420, 143] on button "1 . cwsmer" at bounding box center [359, 142] width 155 height 36
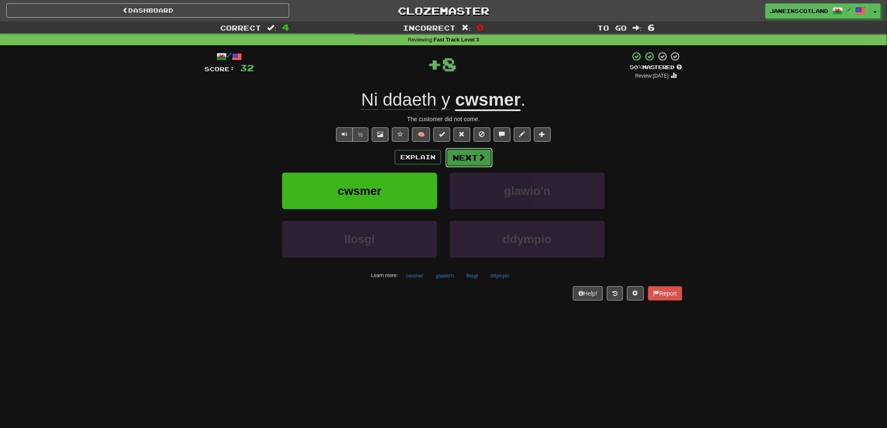
click at [467, 158] on button "Next" at bounding box center [468, 157] width 47 height 19
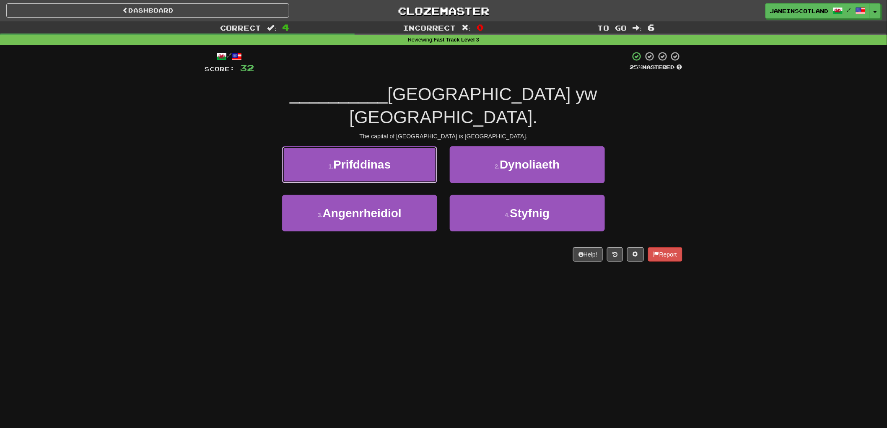
drag, startPoint x: 396, startPoint y: 144, endPoint x: 411, endPoint y: 127, distance: 22.0
click at [396, 146] on button "1 . Prifddinas" at bounding box center [359, 164] width 155 height 36
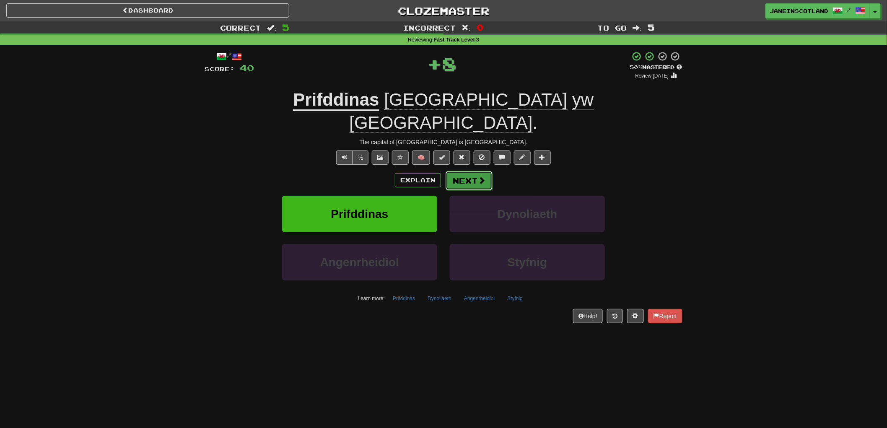
click at [475, 171] on button "Next" at bounding box center [468, 180] width 47 height 19
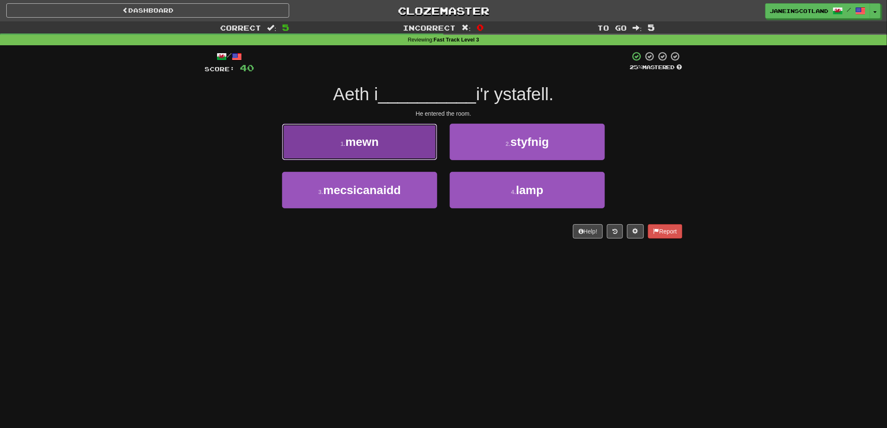
click at [378, 142] on span "mewn" at bounding box center [361, 141] width 33 height 13
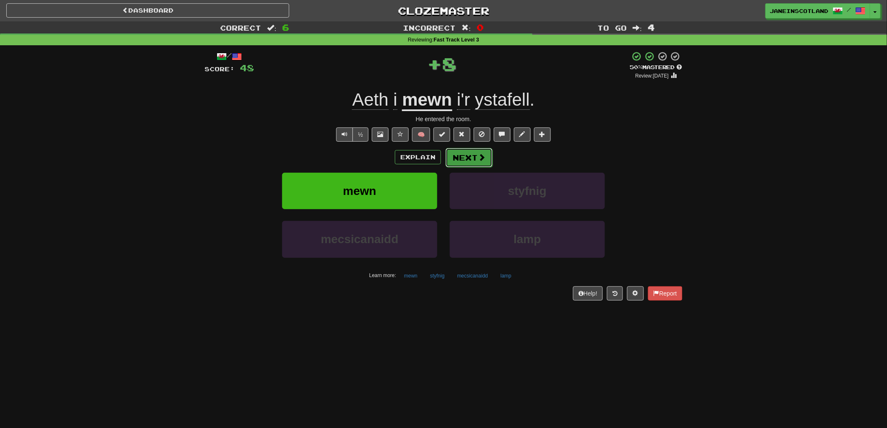
click at [476, 154] on button "Next" at bounding box center [468, 157] width 47 height 19
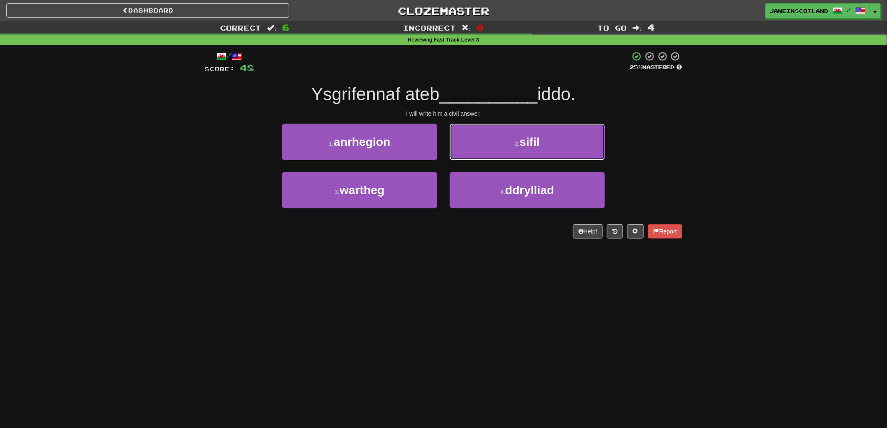
click at [594, 141] on button "2 . sifil" at bounding box center [527, 142] width 155 height 36
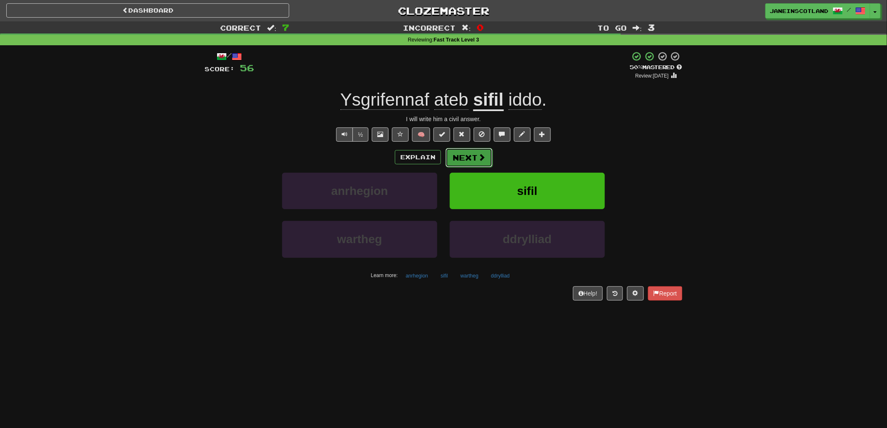
click at [479, 156] on span at bounding box center [482, 157] width 8 height 8
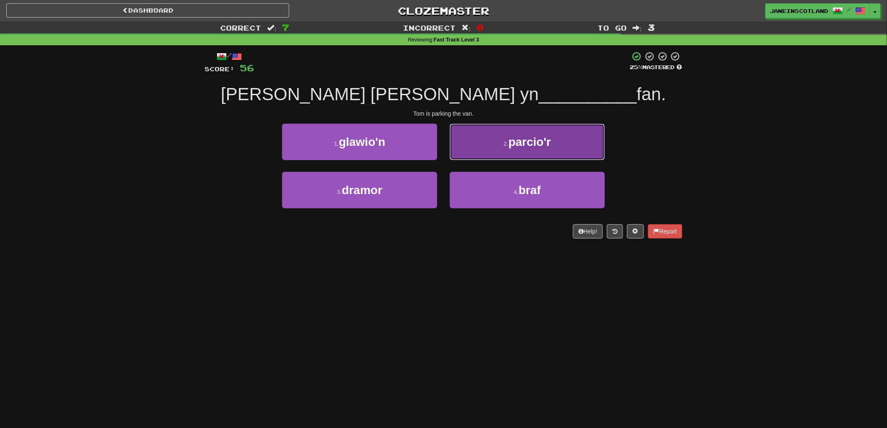
click at [579, 144] on button "2 . parcio'r" at bounding box center [527, 142] width 155 height 36
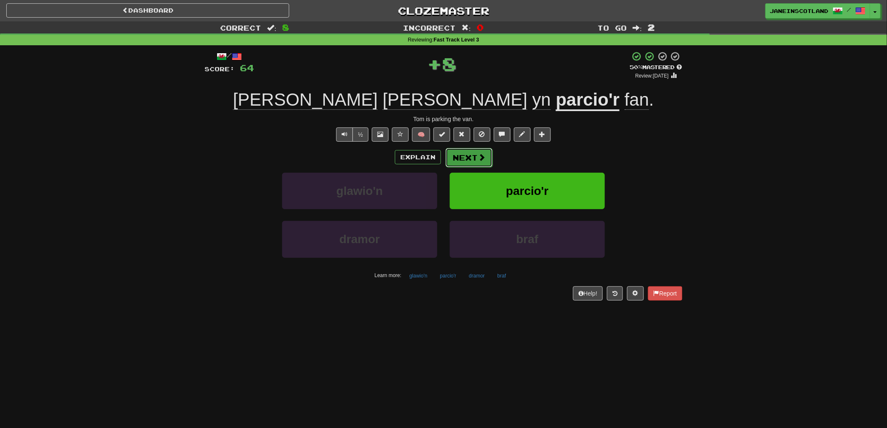
click at [474, 156] on button "Next" at bounding box center [468, 157] width 47 height 19
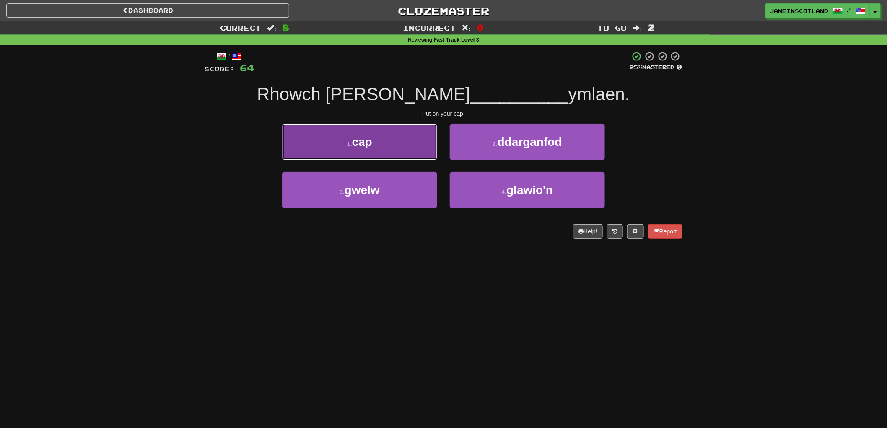
click at [378, 145] on button "1 . cap" at bounding box center [359, 142] width 155 height 36
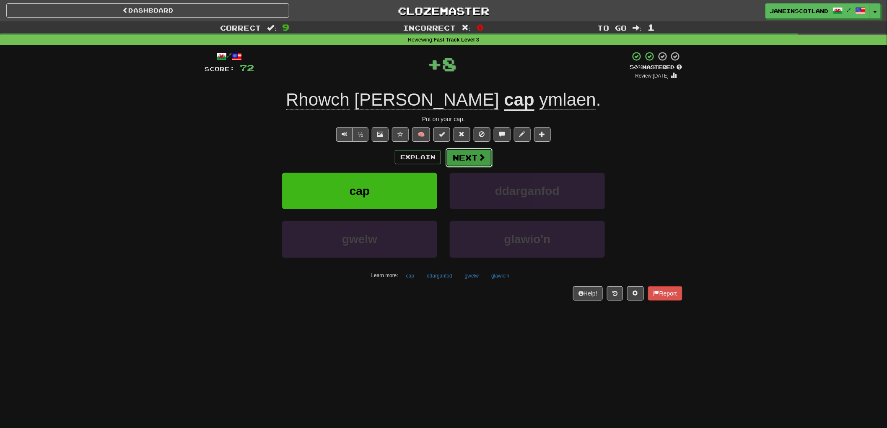
click at [474, 154] on button "Next" at bounding box center [468, 157] width 47 height 19
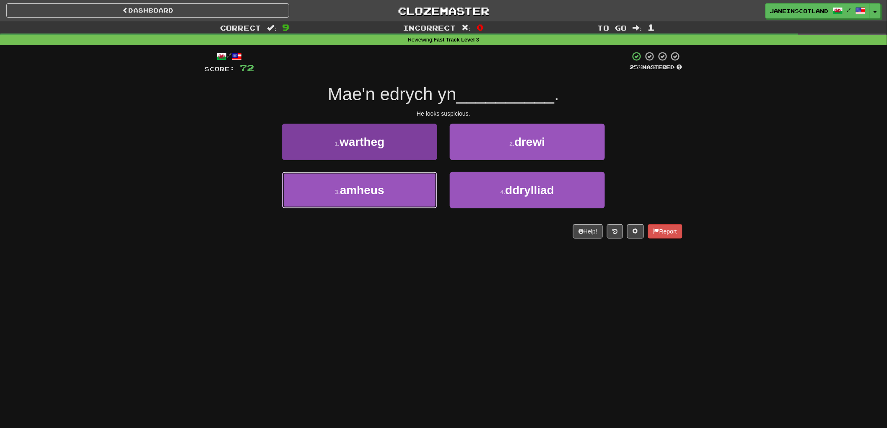
click at [399, 194] on button "3 . amheus" at bounding box center [359, 190] width 155 height 36
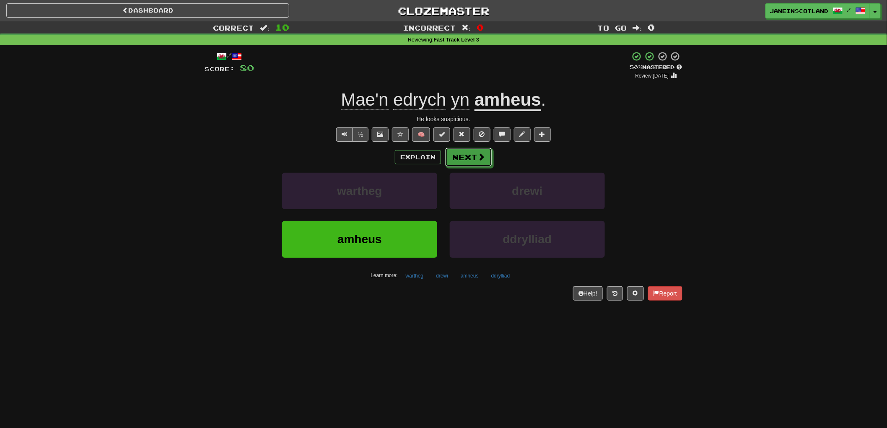
drag, startPoint x: 467, startPoint y: 154, endPoint x: 472, endPoint y: 152, distance: 5.4
click at [470, 154] on button "Next" at bounding box center [468, 157] width 47 height 19
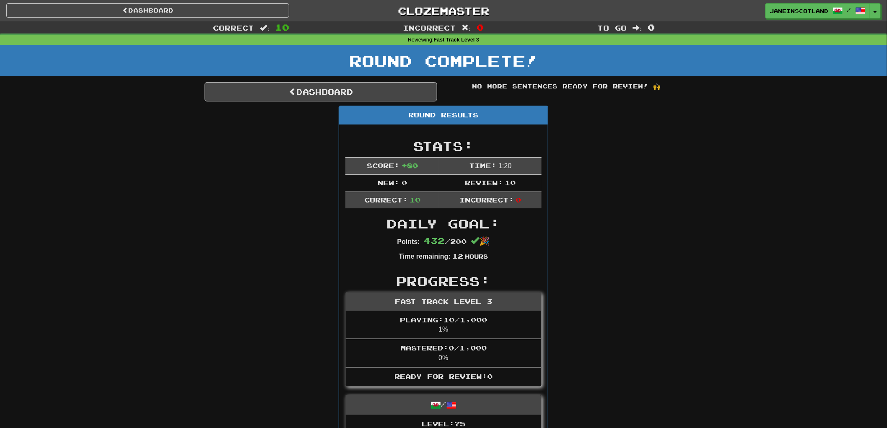
drag, startPoint x: 669, startPoint y: 167, endPoint x: 661, endPoint y: 166, distance: 8.4
click at [245, 90] on link "Dashboard" at bounding box center [321, 91] width 233 height 19
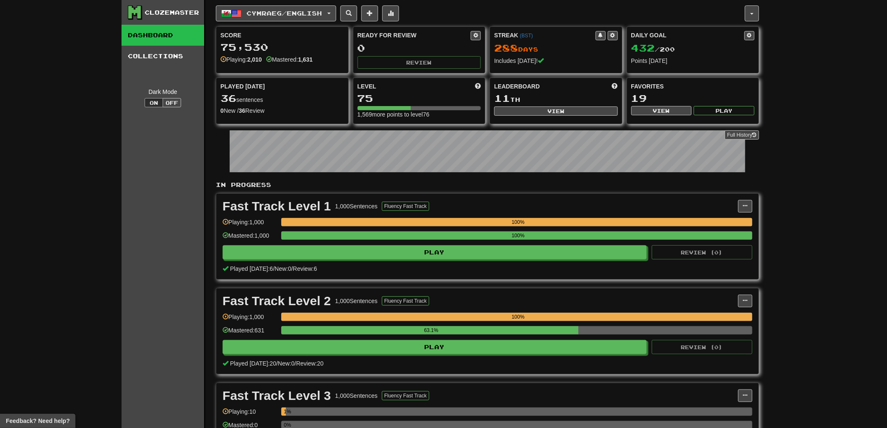
click at [866, 178] on div "Clozemaster Dashboard Collections Dark Mode On Off Dashboard Collections Pro Cy…" at bounding box center [443, 248] width 887 height 497
